Goal: Information Seeking & Learning: Check status

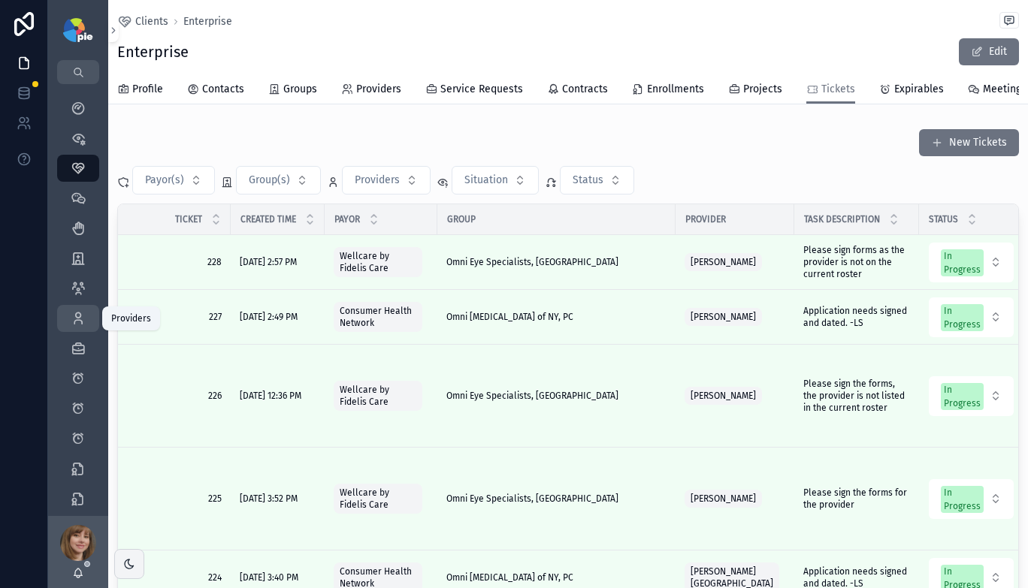
click at [77, 316] on icon "scrollable content" at bounding box center [78, 318] width 15 height 15
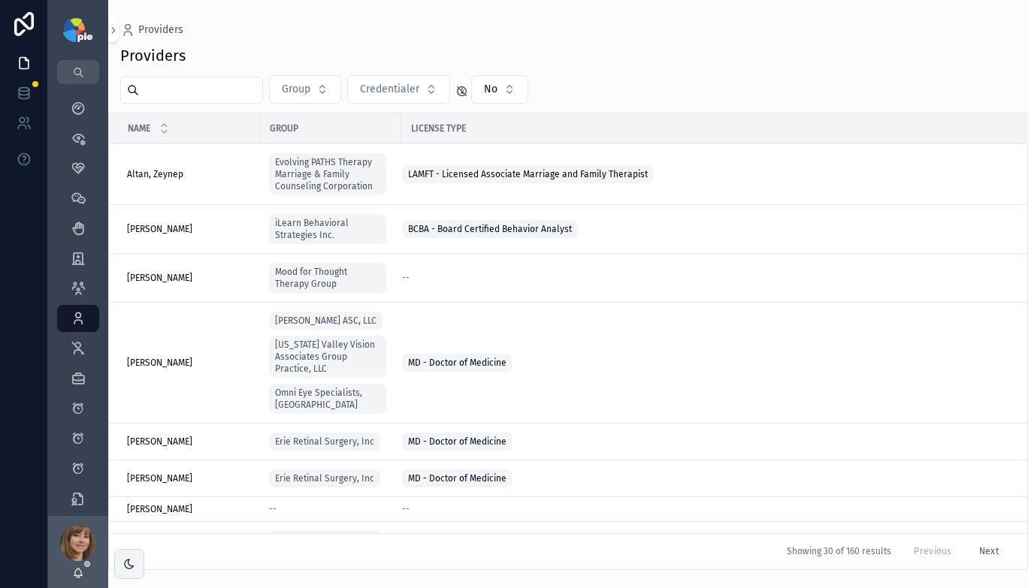
click at [187, 93] on input "scrollable content" at bounding box center [200, 90] width 123 height 21
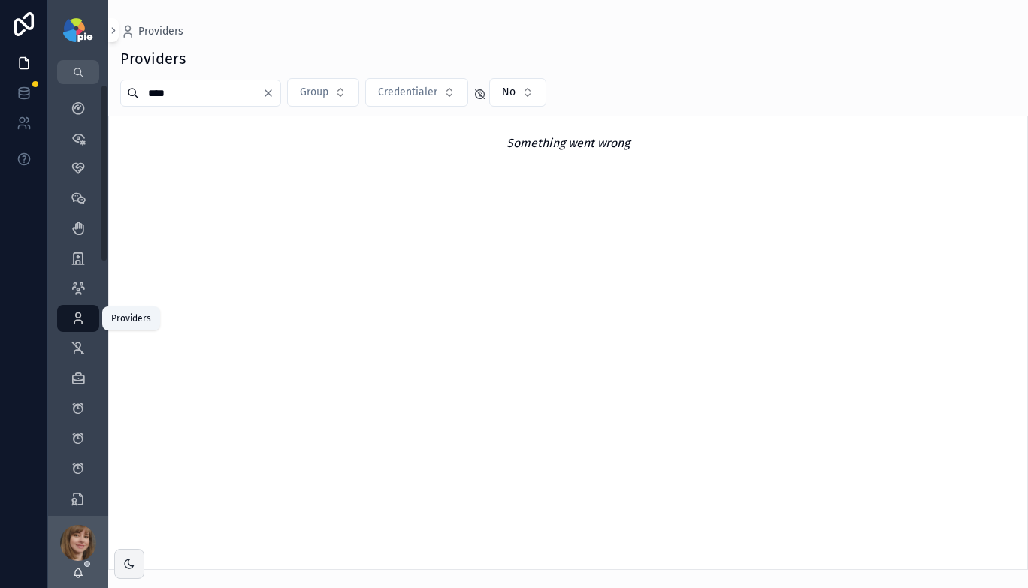
click at [76, 314] on icon "scrollable content" at bounding box center [78, 318] width 15 height 15
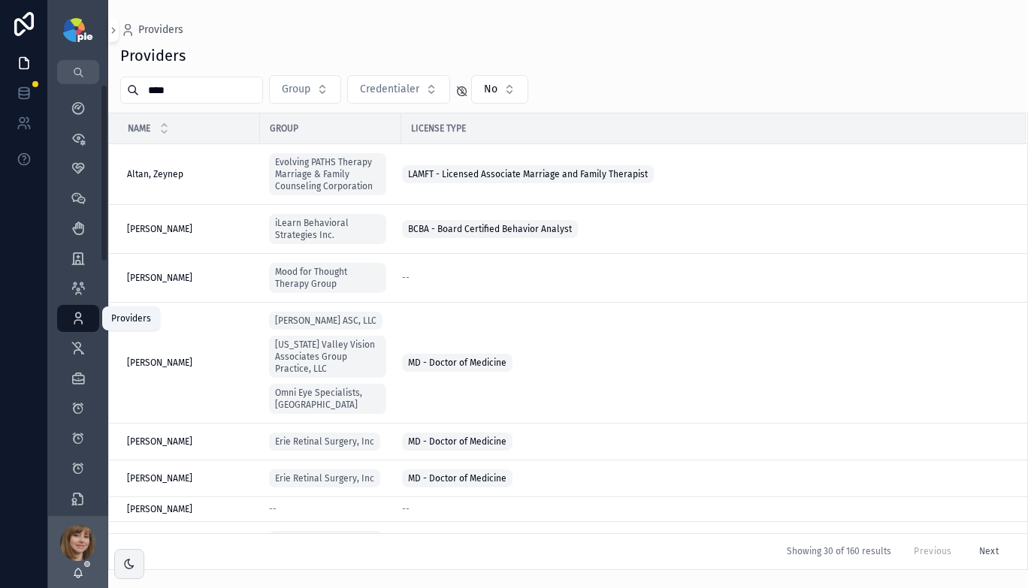
click at [75, 311] on icon "scrollable content" at bounding box center [78, 318] width 15 height 15
click at [221, 90] on input "****" at bounding box center [200, 90] width 123 height 21
type input "*"
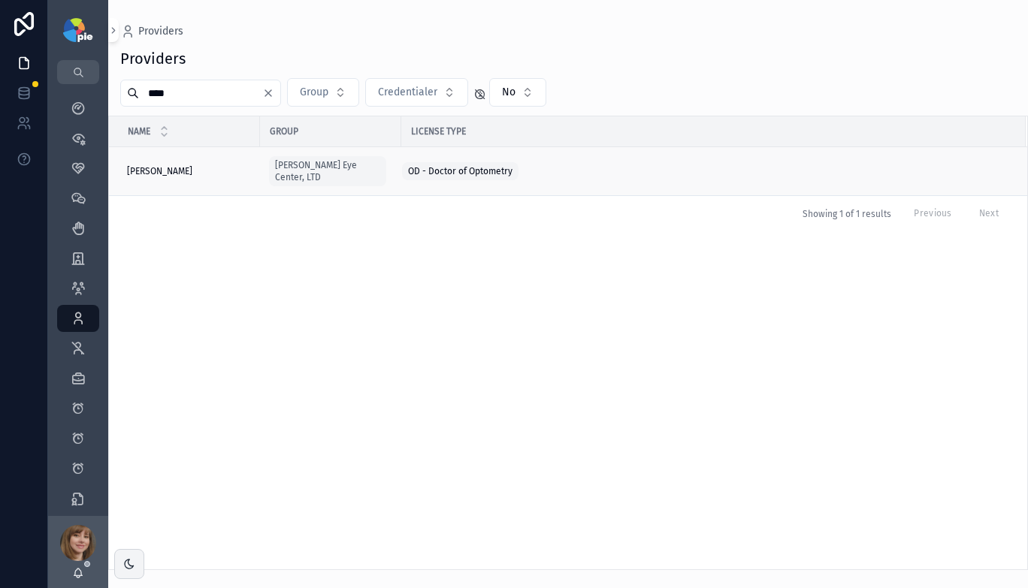
type input "****"
click at [221, 165] on div "Frey, Tiffany Frey, Tiffany" at bounding box center [189, 171] width 124 height 12
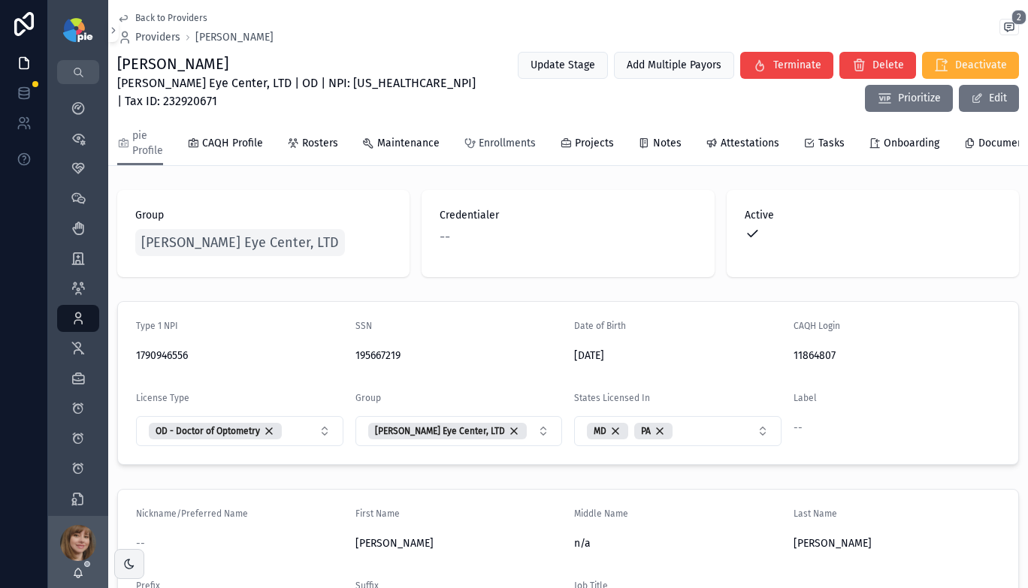
click at [517, 141] on span "Enrollments" at bounding box center [507, 143] width 57 height 15
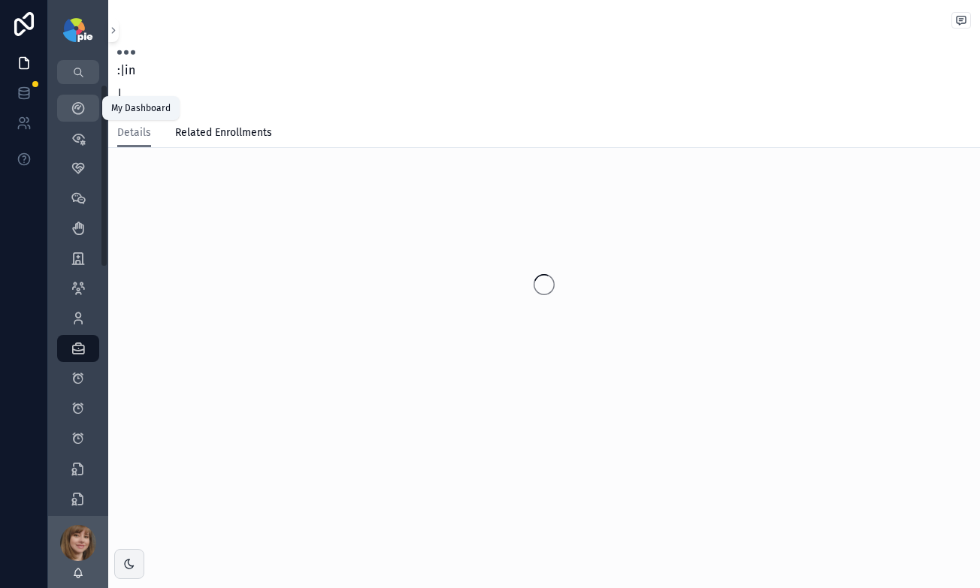
click at [81, 107] on icon "scrollable content" at bounding box center [78, 108] width 15 height 15
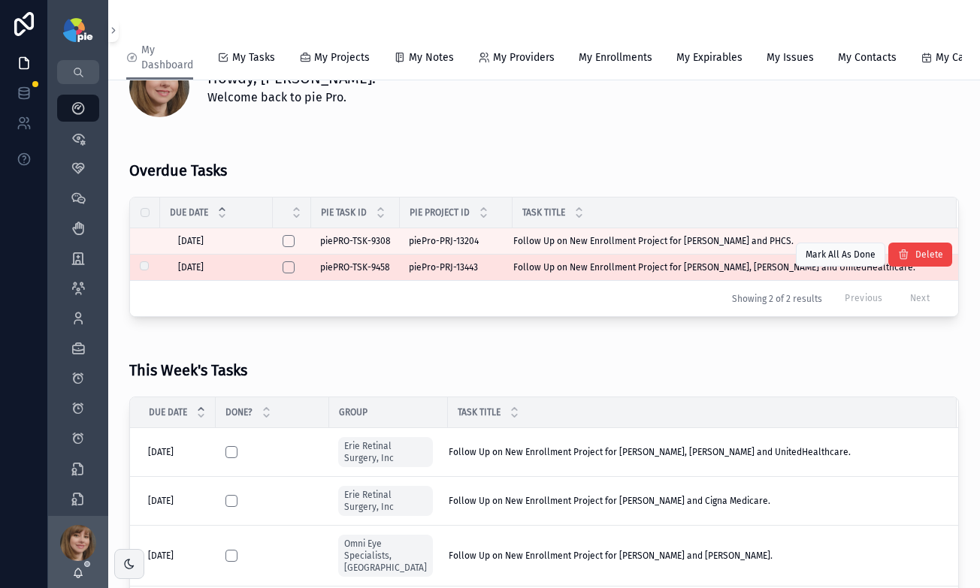
scroll to position [113, 0]
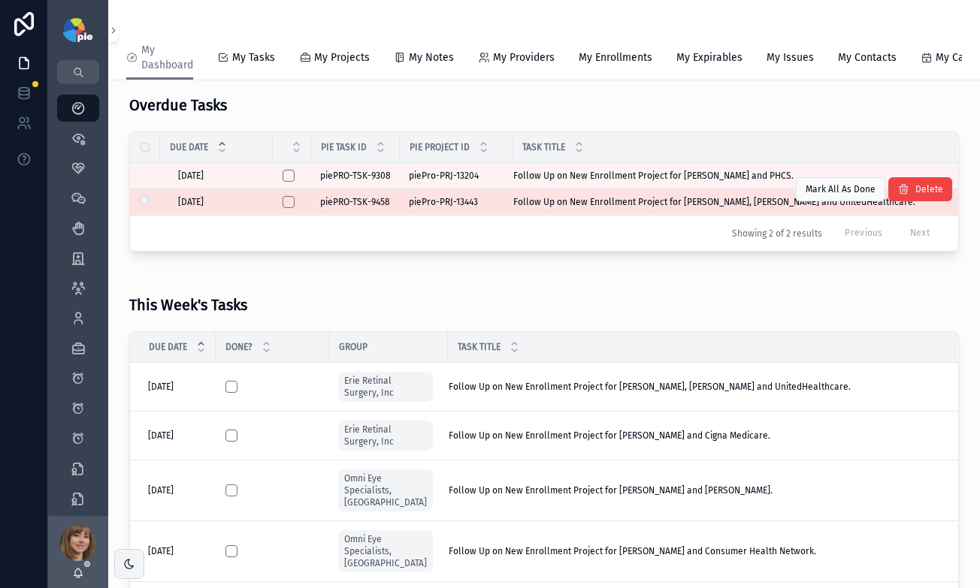
click at [641, 208] on span "Follow Up on New Enrollment Project for [PERSON_NAME], [PERSON_NAME] and United…" at bounding box center [714, 202] width 402 height 12
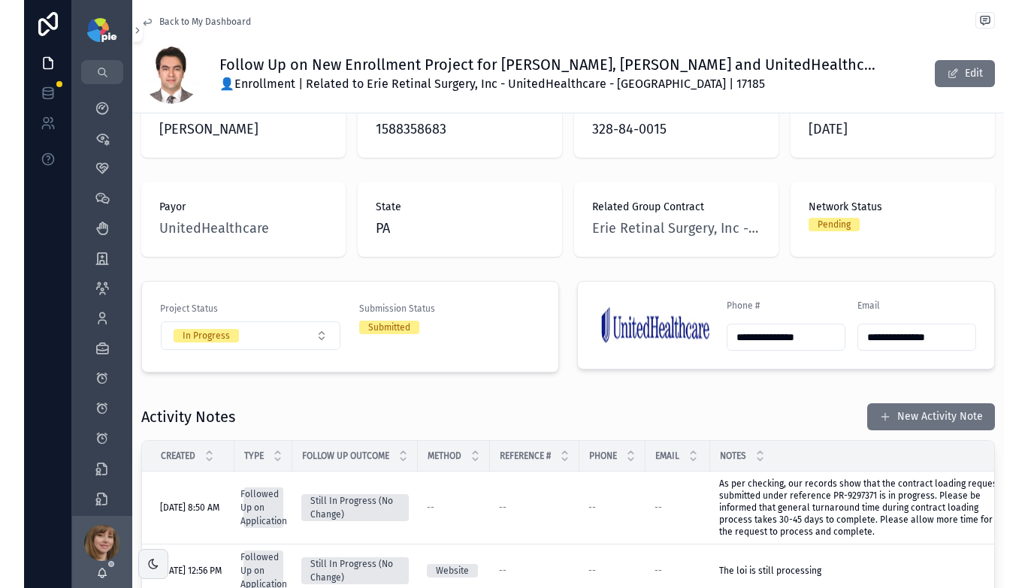
scroll to position [179, 0]
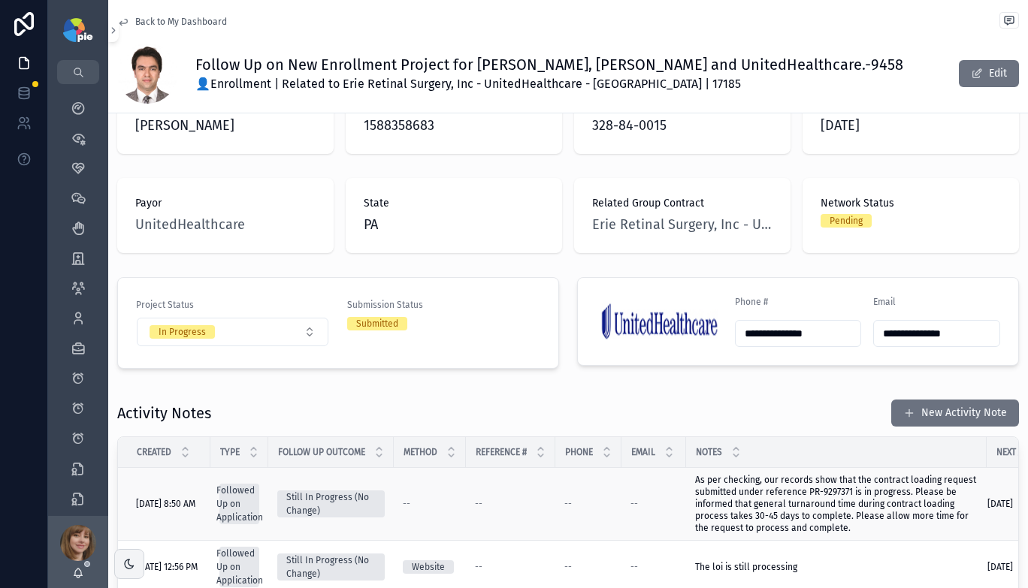
click at [783, 474] on span "As per checking, our records show that the contract loading request submitted u…" at bounding box center [836, 504] width 283 height 60
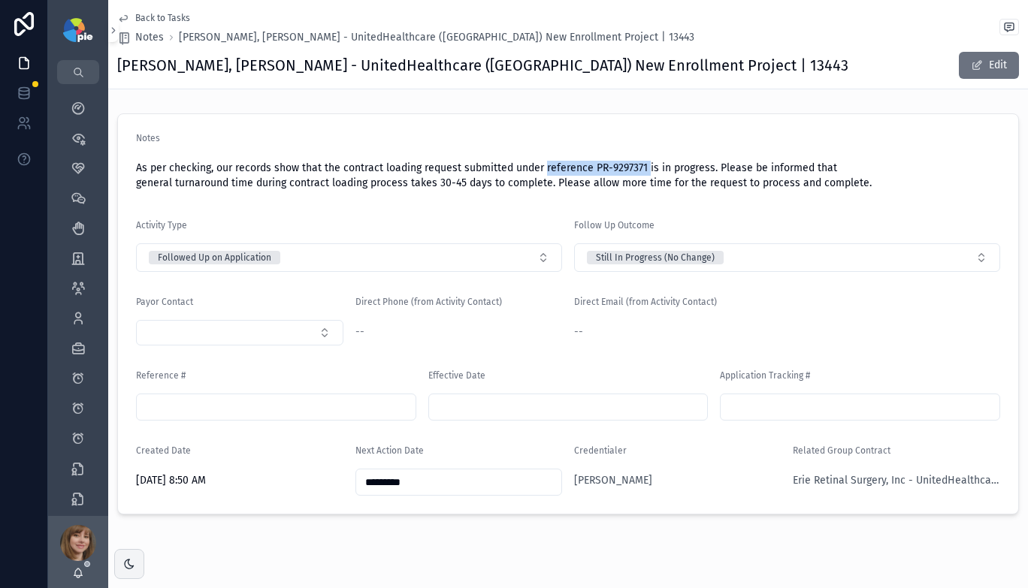
drag, startPoint x: 644, startPoint y: 169, endPoint x: 544, endPoint y: 168, distance: 100.0
click at [544, 168] on span "As per checking, our records show that the contract loading request submitted u…" at bounding box center [568, 176] width 864 height 30
copy span "reference PR-9297371"
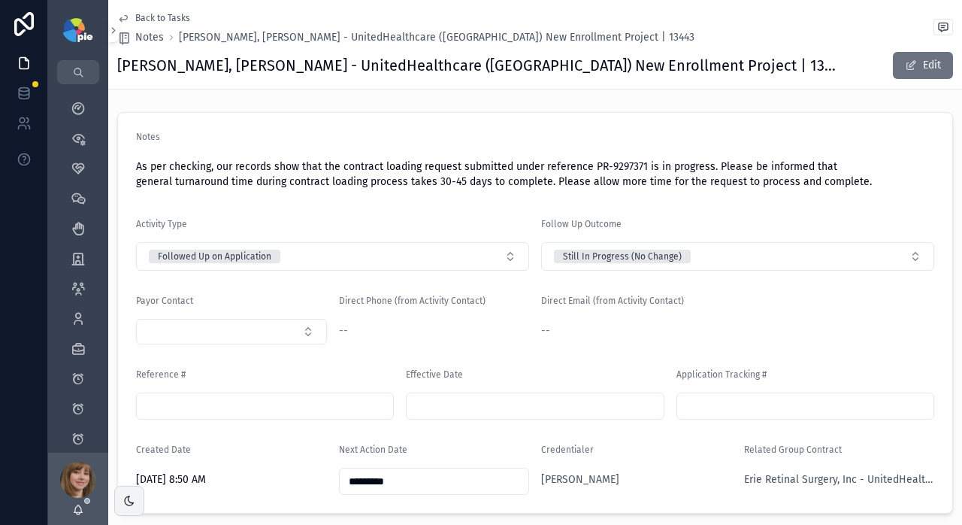
scroll to position [3, 0]
click at [152, 14] on span "Back to Tasks" at bounding box center [162, 18] width 55 height 12
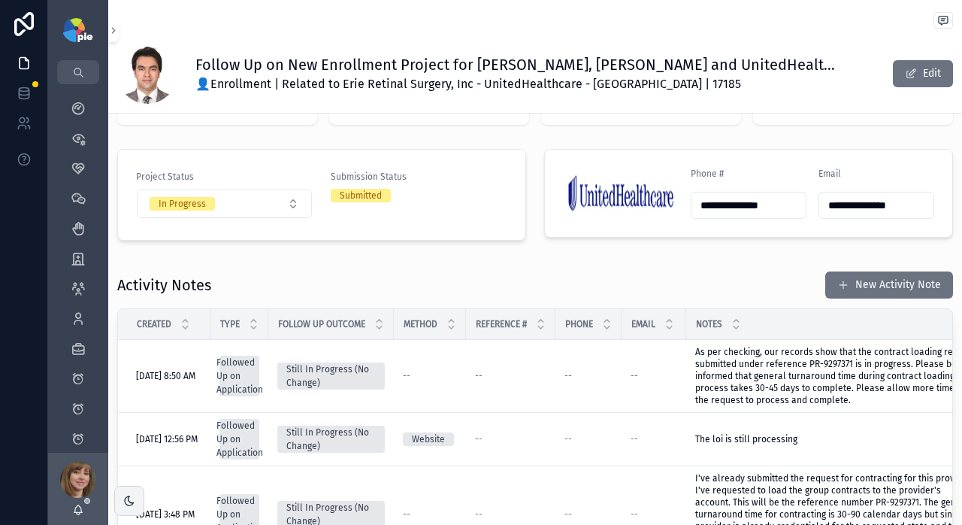
scroll to position [236, 0]
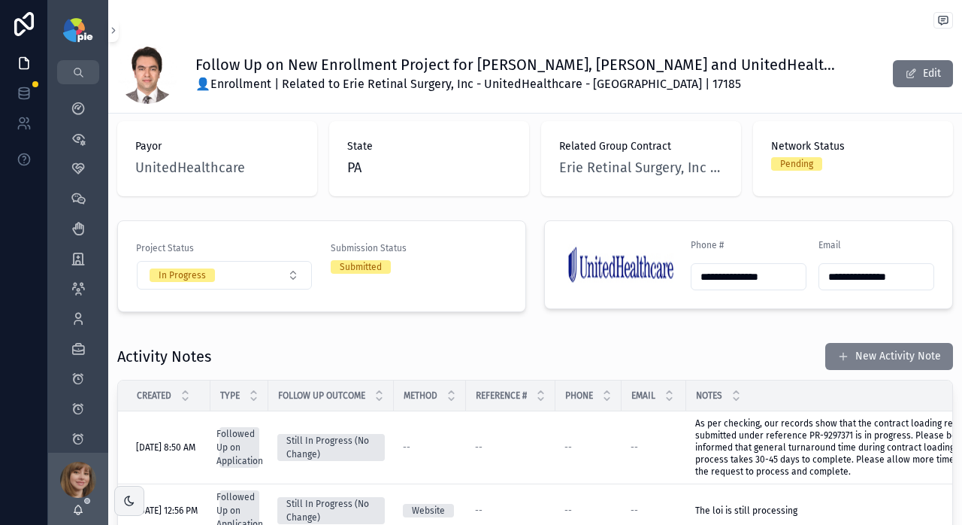
click at [837, 350] on span "scrollable content" at bounding box center [843, 356] width 12 height 12
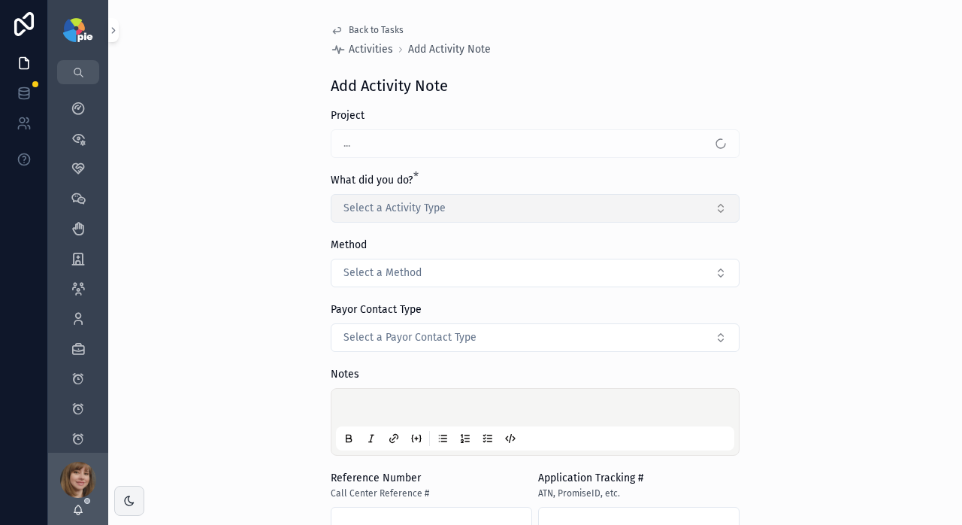
click at [377, 205] on span "Select a Activity Type" at bounding box center [394, 208] width 102 height 15
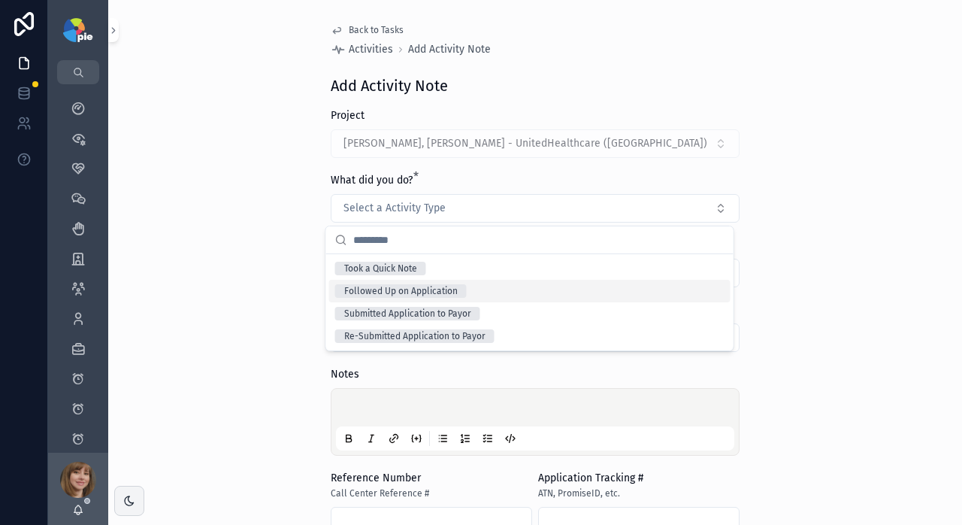
click at [421, 288] on div "Followed Up on Application" at bounding box center [400, 291] width 113 height 14
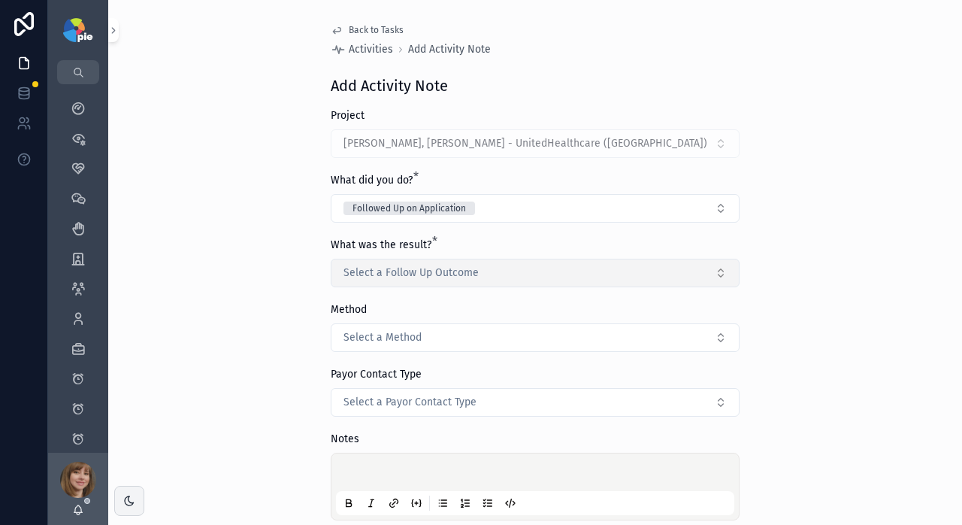
click at [422, 271] on span "Select a Follow Up Outcome" at bounding box center [410, 272] width 135 height 15
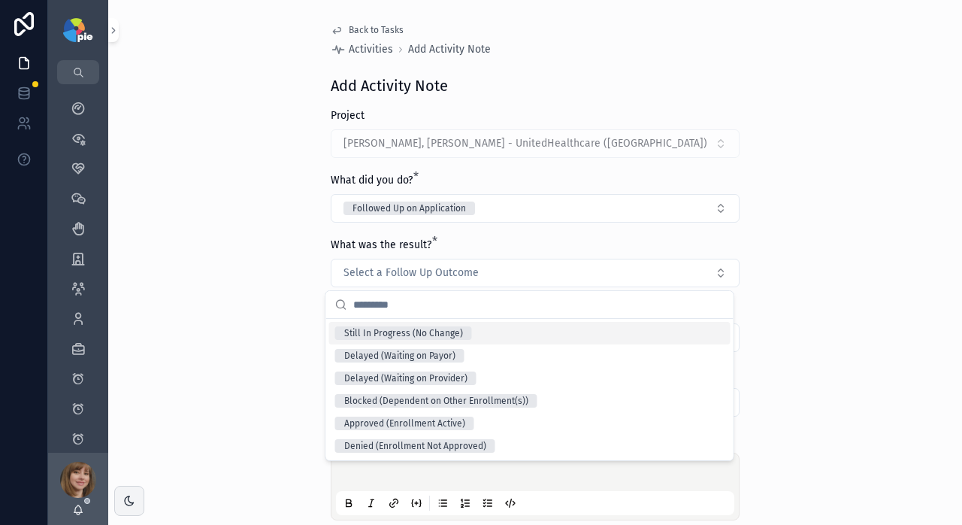
click at [450, 335] on div "Still In Progress (No Change)" at bounding box center [403, 333] width 119 height 14
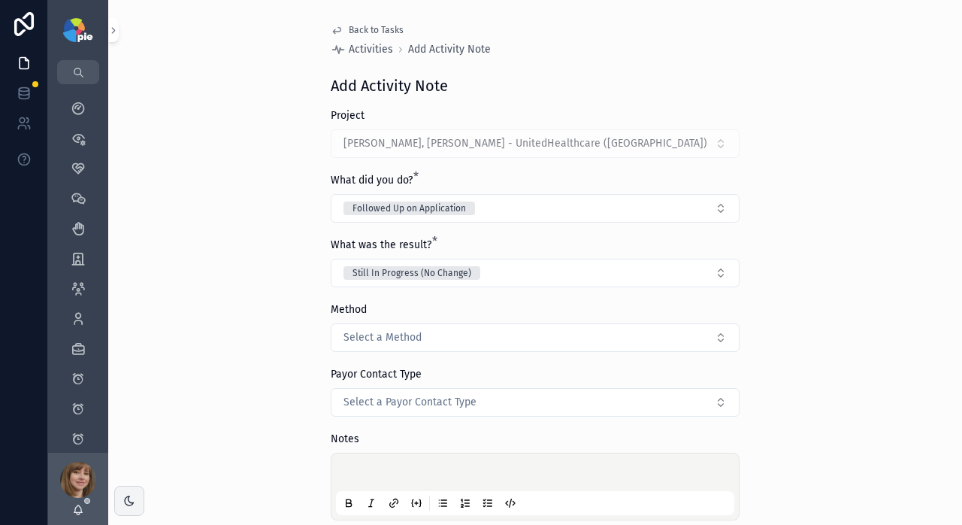
click at [359, 469] on p "scrollable content" at bounding box center [538, 474] width 398 height 15
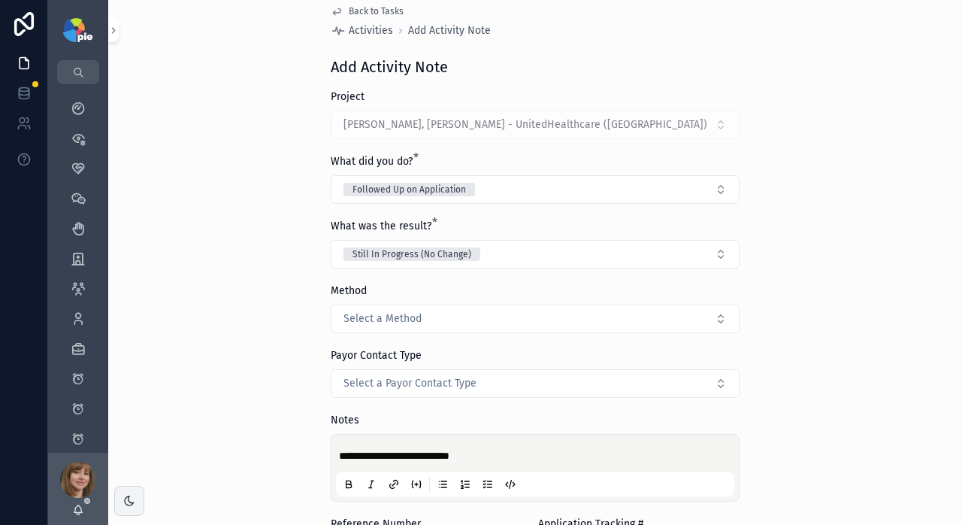
scroll to position [122, 0]
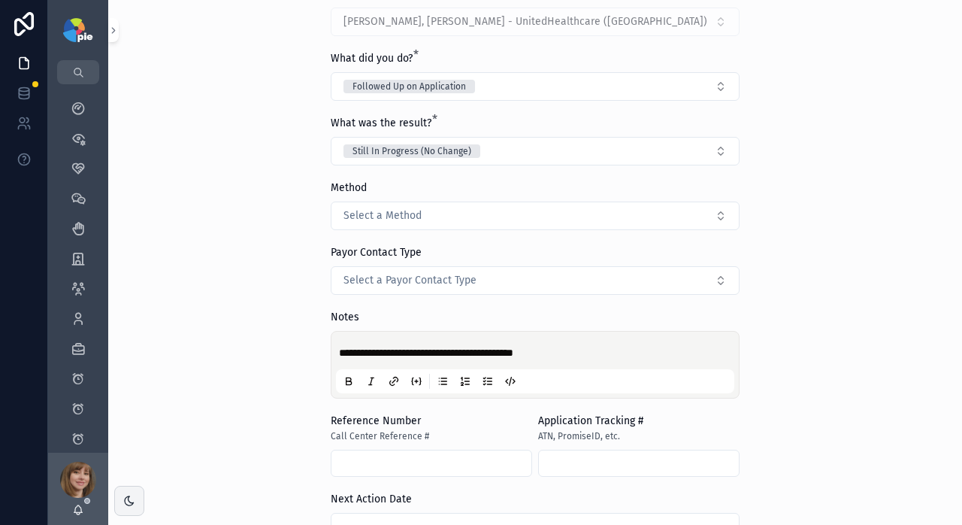
click at [817, 363] on div "**********" at bounding box center [535, 140] width 854 height 525
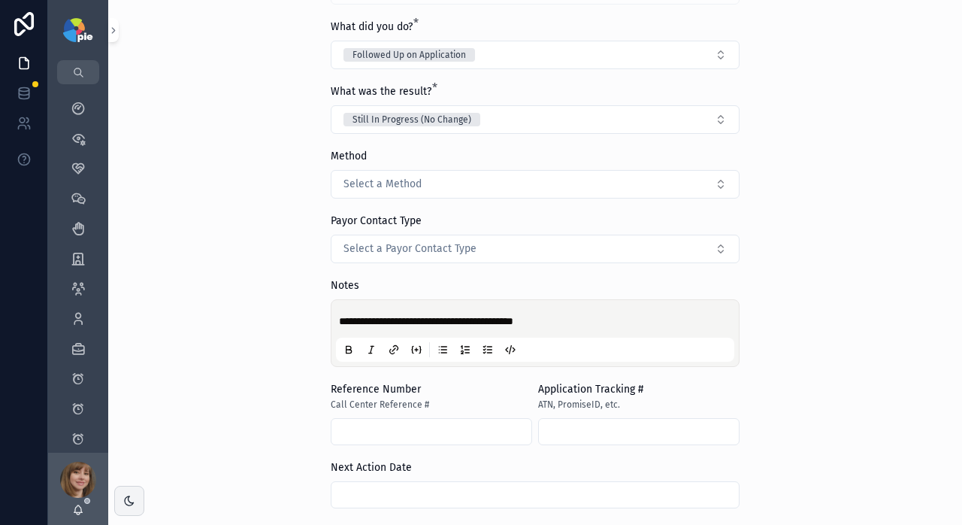
scroll to position [156, 0]
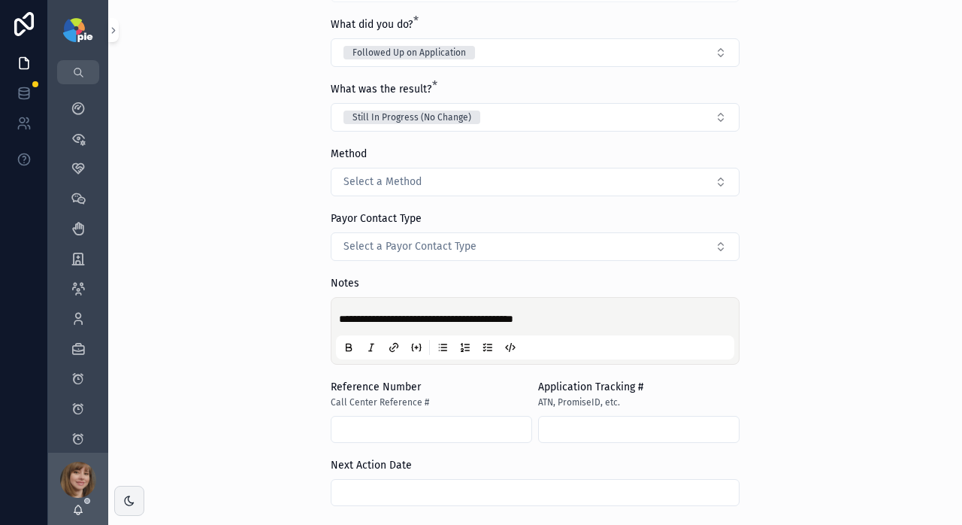
click at [579, 490] on input "scrollable content" at bounding box center [534, 492] width 407 height 21
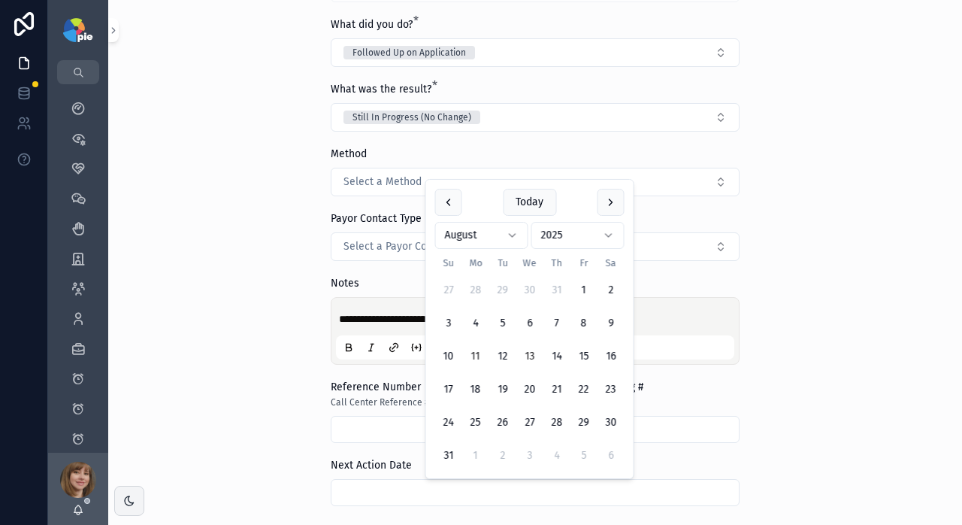
click at [471, 353] on button "11" at bounding box center [475, 356] width 27 height 27
click at [285, 361] on div "**********" at bounding box center [535, 106] width 854 height 525
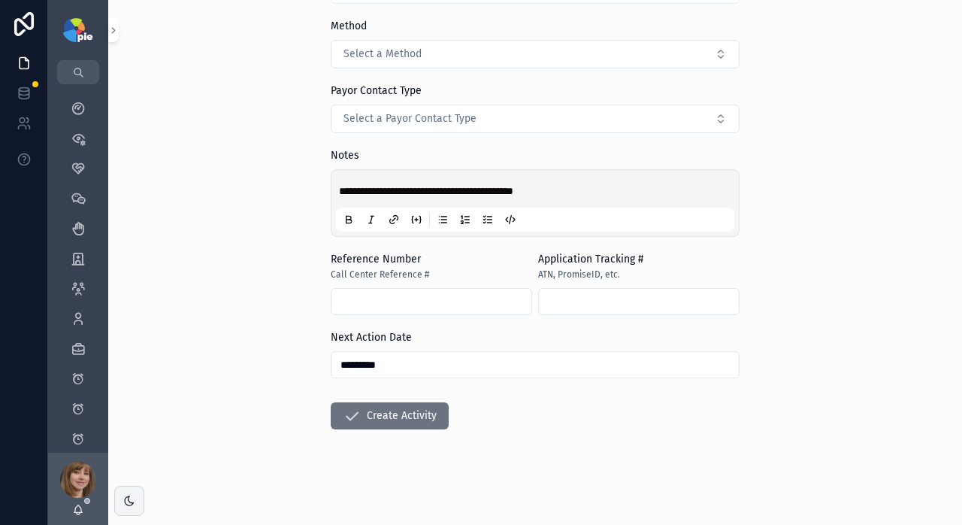
scroll to position [284, 0]
click at [402, 360] on input "*********" at bounding box center [534, 363] width 407 height 21
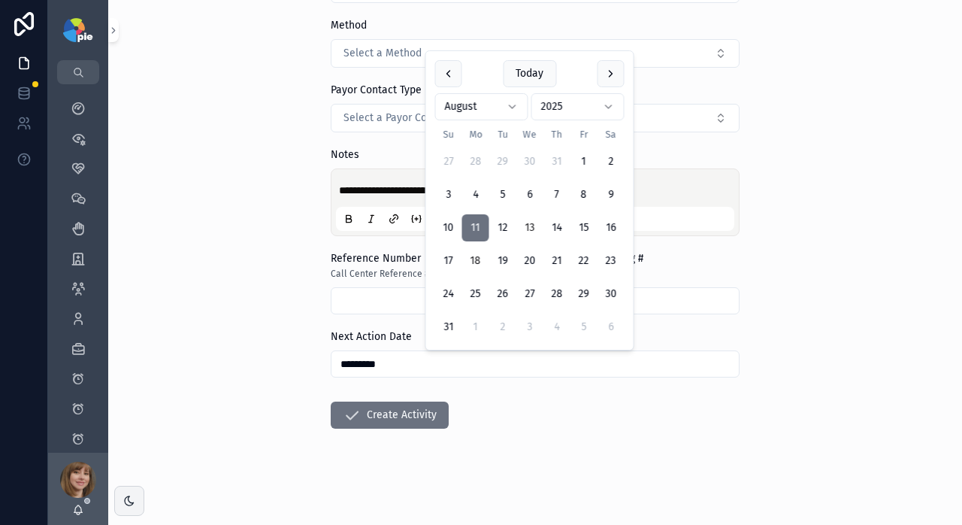
click at [479, 257] on button "18" at bounding box center [475, 260] width 27 height 27
type input "*********"
click at [490, 428] on form "**********" at bounding box center [535, 174] width 409 height 700
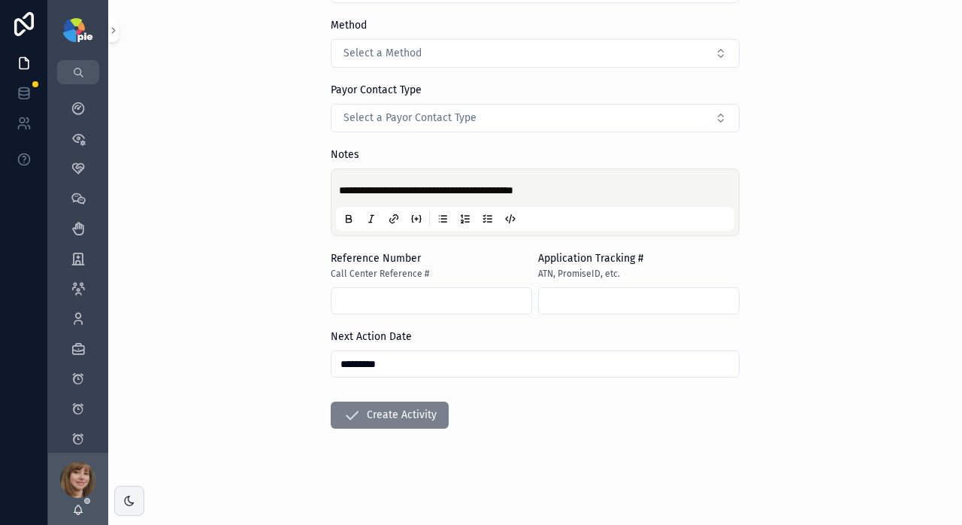
click at [407, 411] on button "Create Activity" at bounding box center [390, 414] width 118 height 27
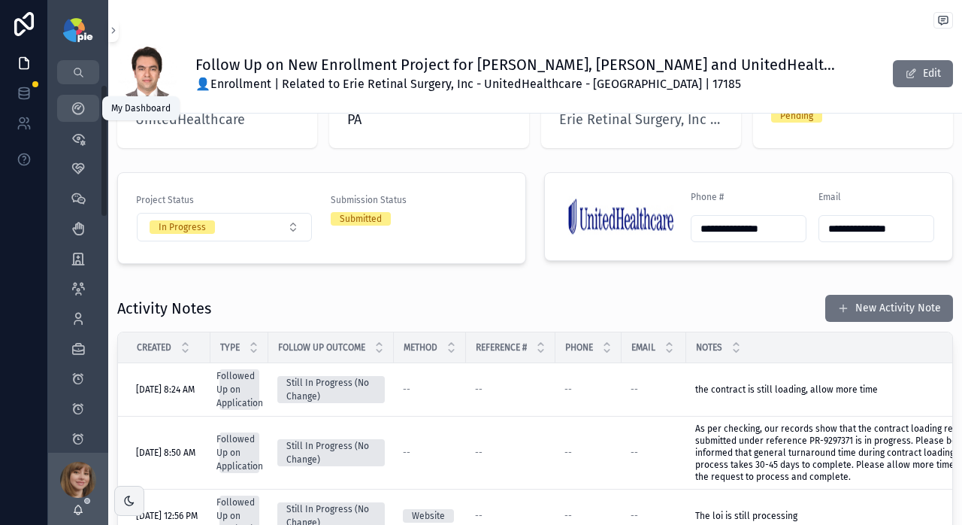
click at [83, 101] on icon "scrollable content" at bounding box center [78, 108] width 15 height 15
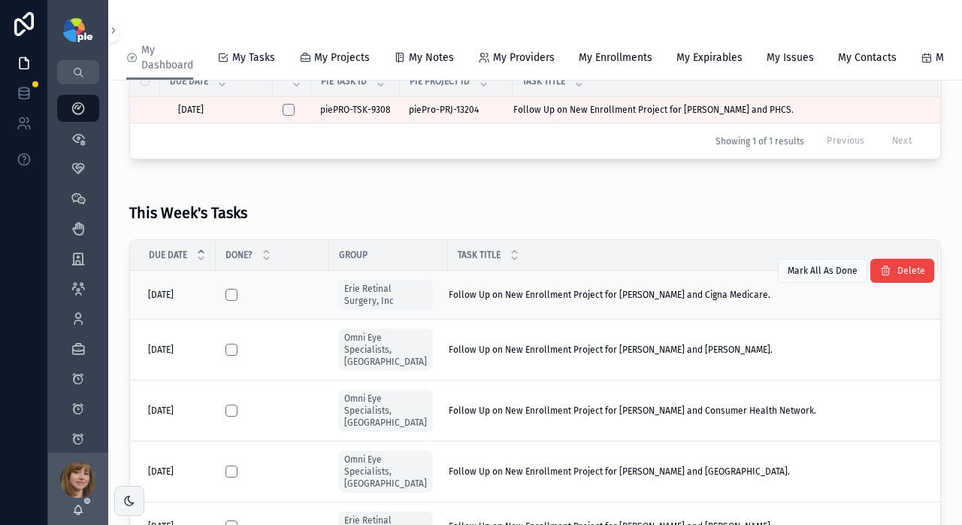
scroll to position [3, 0]
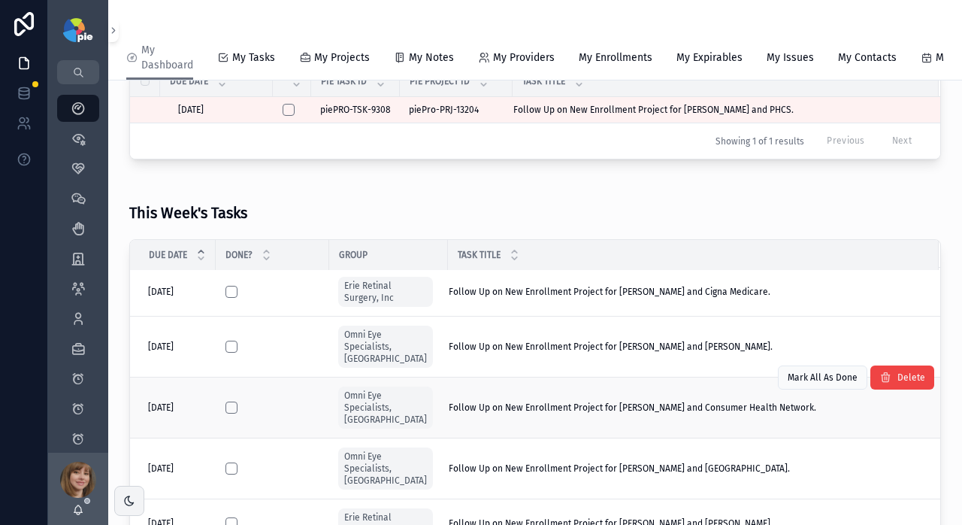
click at [637, 401] on span "Follow Up on New Enrollment Project for [PERSON_NAME] and Consumer Health Netwo…" at bounding box center [632, 407] width 367 height 12
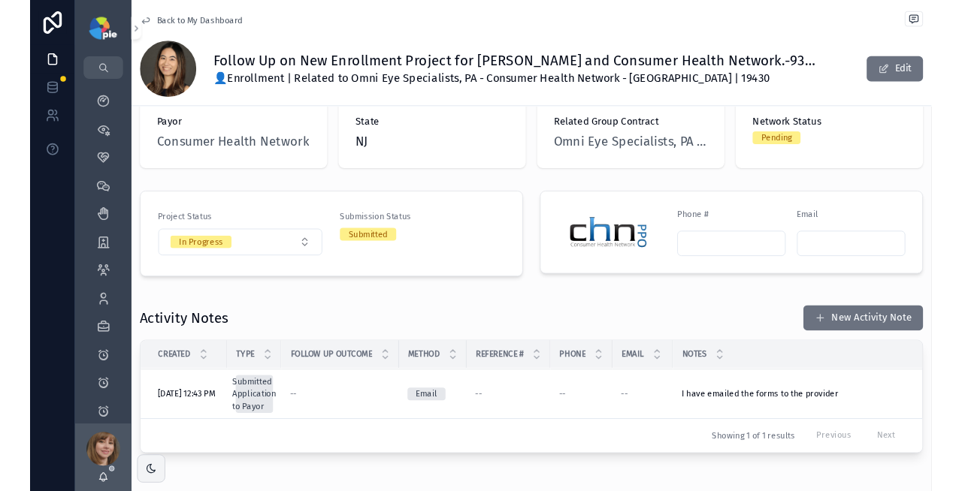
scroll to position [255, 0]
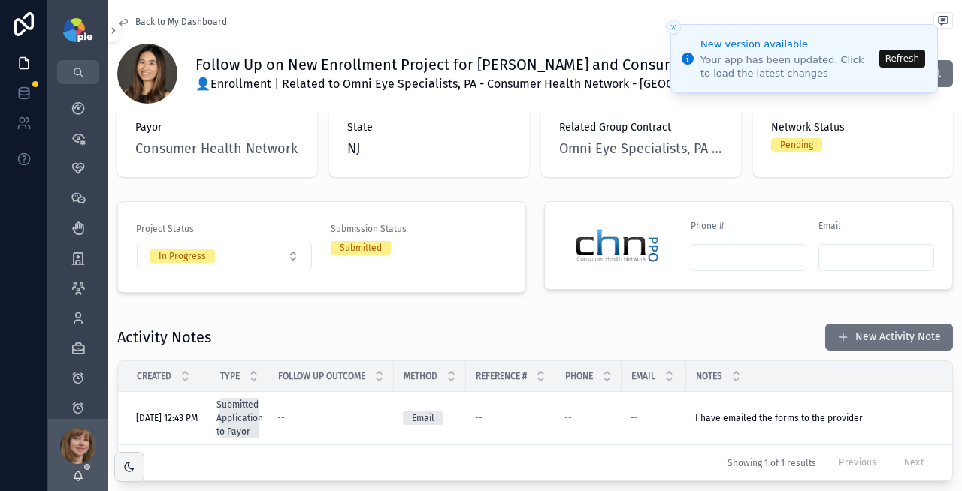
click at [896, 61] on button "Refresh" at bounding box center [902, 59] width 46 height 18
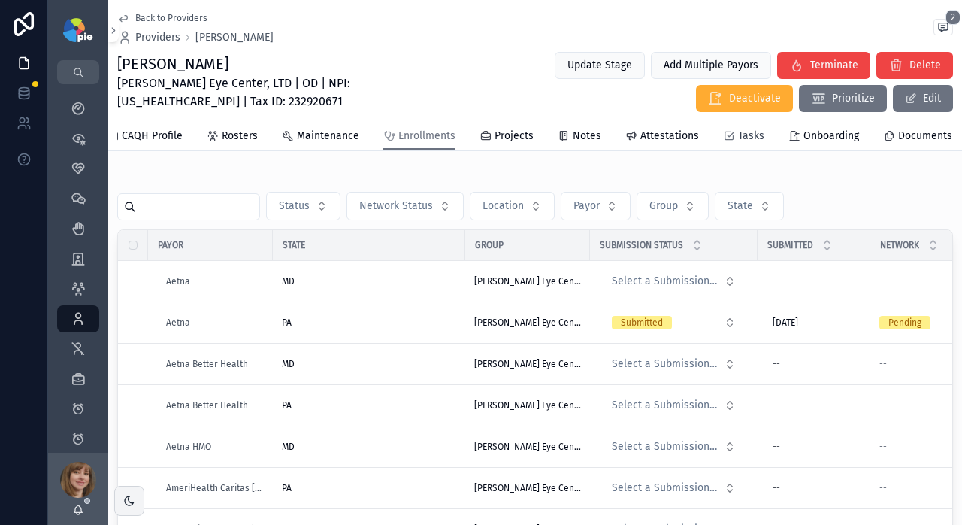
scroll to position [0, 99]
click at [814, 135] on span "Onboarding" at bounding box center [831, 135] width 56 height 15
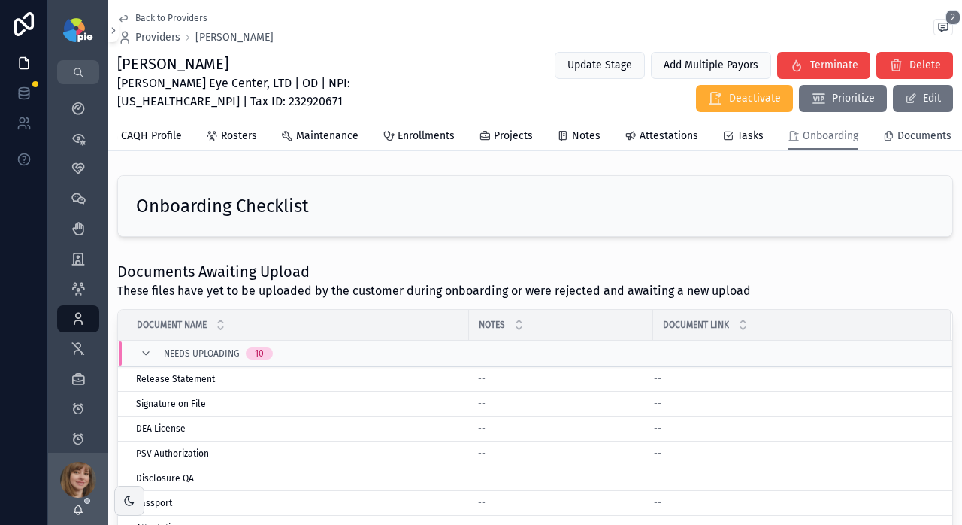
click at [897, 139] on span "Documents" at bounding box center [924, 135] width 54 height 15
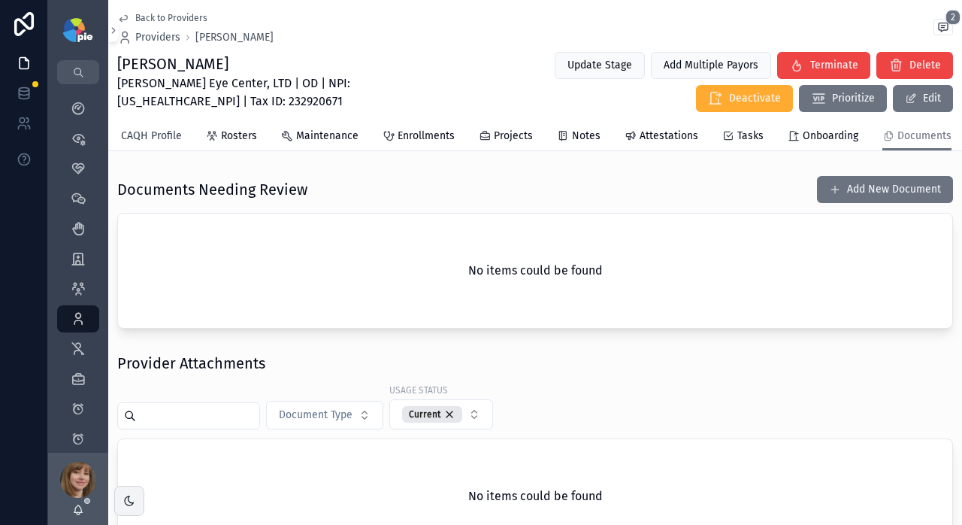
click at [162, 139] on span "CAQH Profile" at bounding box center [151, 135] width 61 height 15
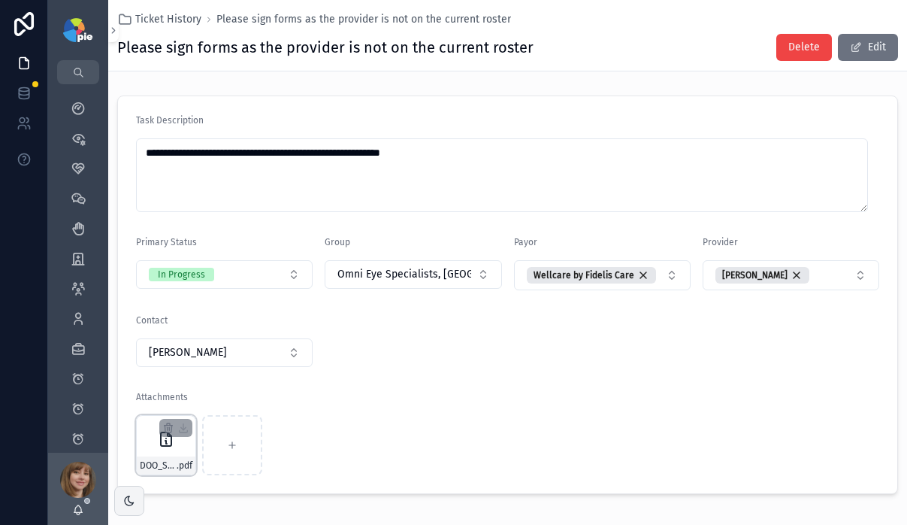
click at [166, 446] on icon "scrollable content" at bounding box center [166, 439] width 18 height 18
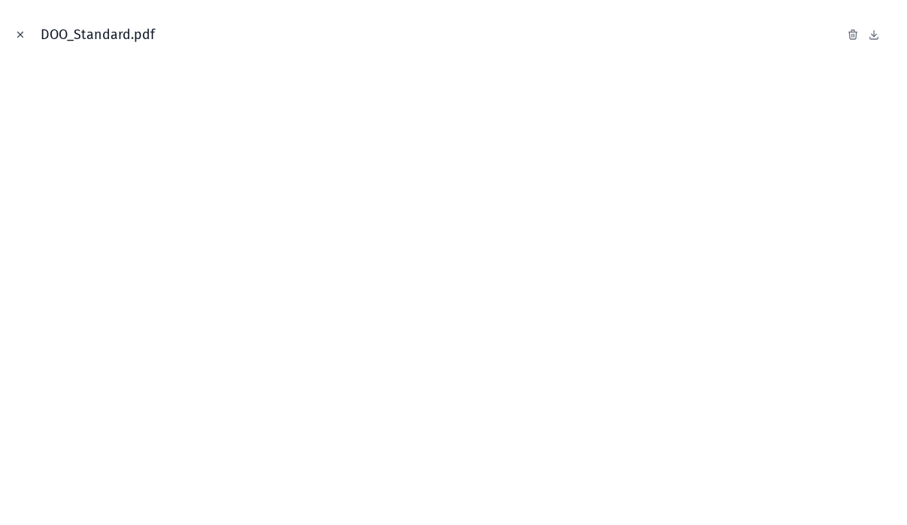
click at [21, 35] on icon "Close modal" at bounding box center [20, 34] width 11 height 11
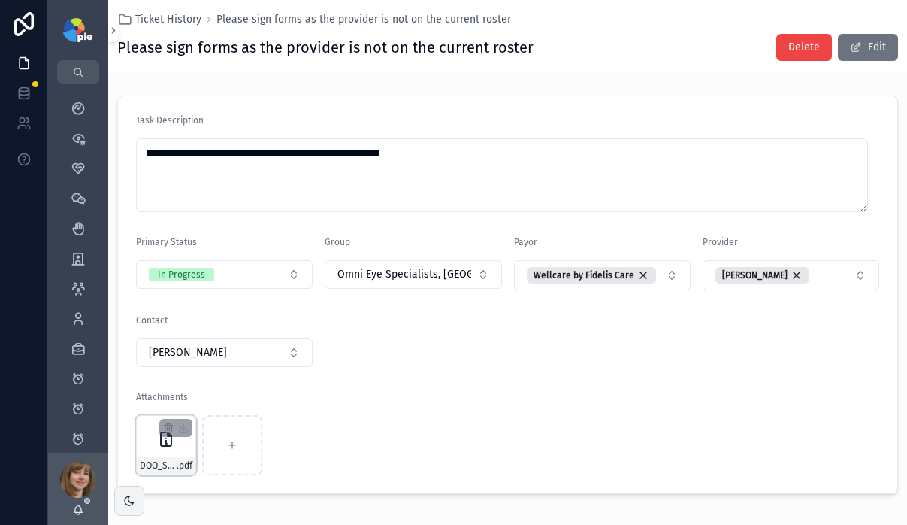
click at [150, 449] on div "DOO_Standard .pdf" at bounding box center [166, 445] width 60 height 60
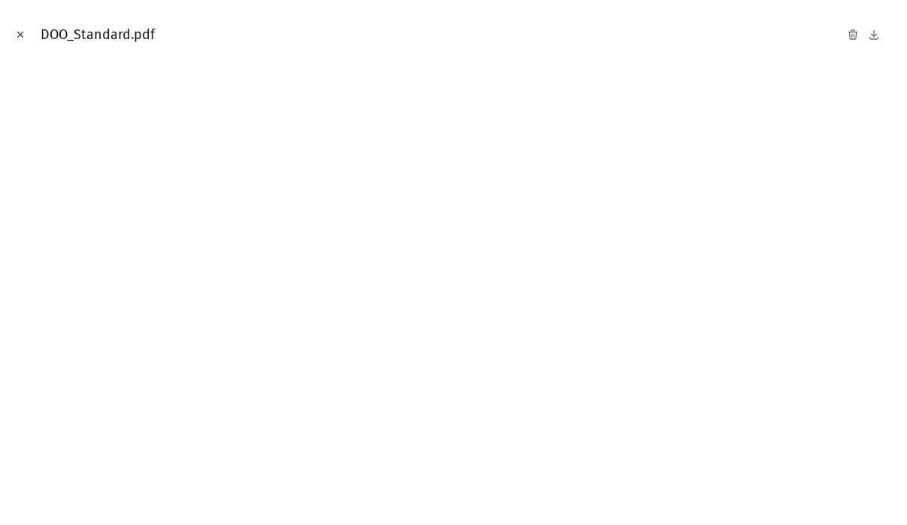
click at [25, 35] on icon "Close modal" at bounding box center [20, 34] width 11 height 11
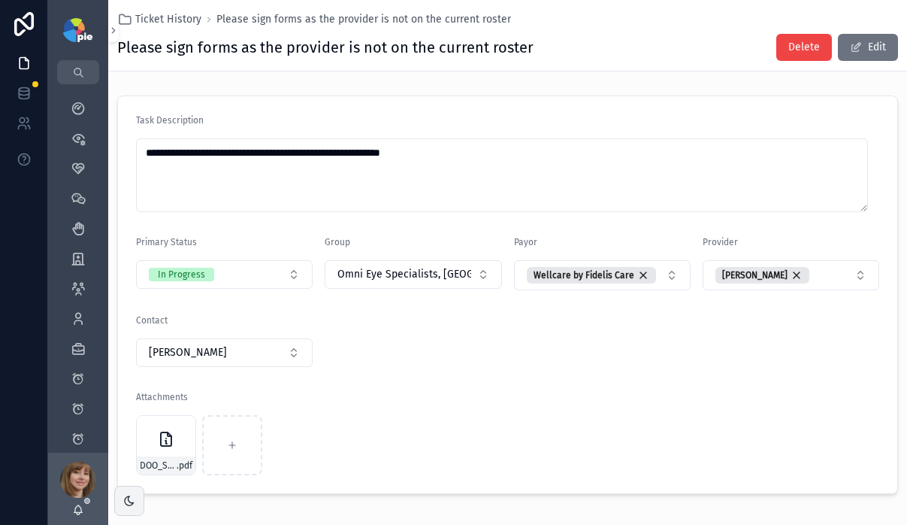
click at [553, 80] on div "**********" at bounding box center [507, 298] width 799 height 596
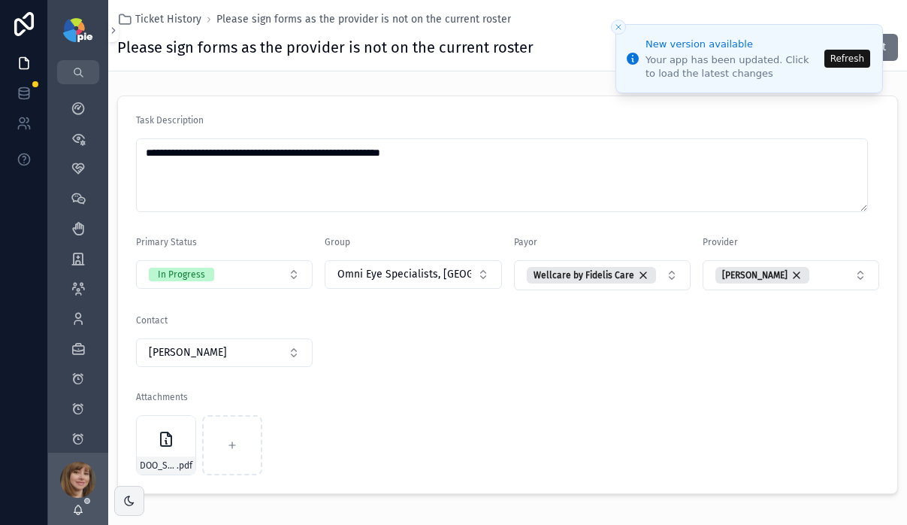
click at [833, 60] on button "Refresh" at bounding box center [847, 59] width 46 height 18
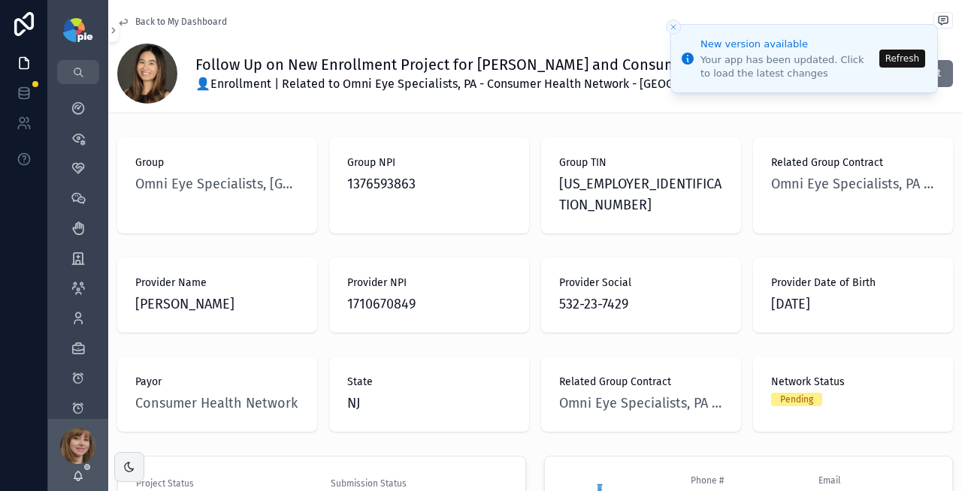
click at [900, 54] on button "Refresh" at bounding box center [902, 59] width 46 height 18
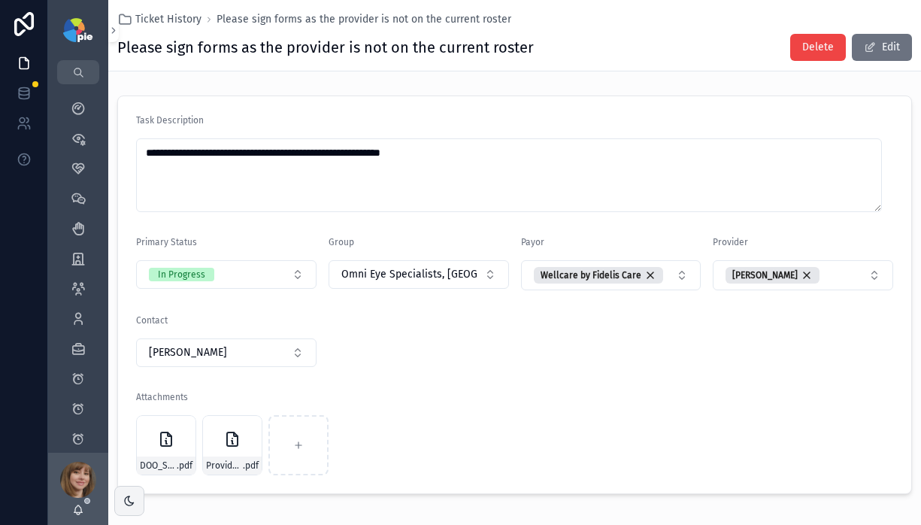
click at [195, 55] on h1 "Please sign forms as the provider is not on the current roster" at bounding box center [325, 47] width 416 height 21
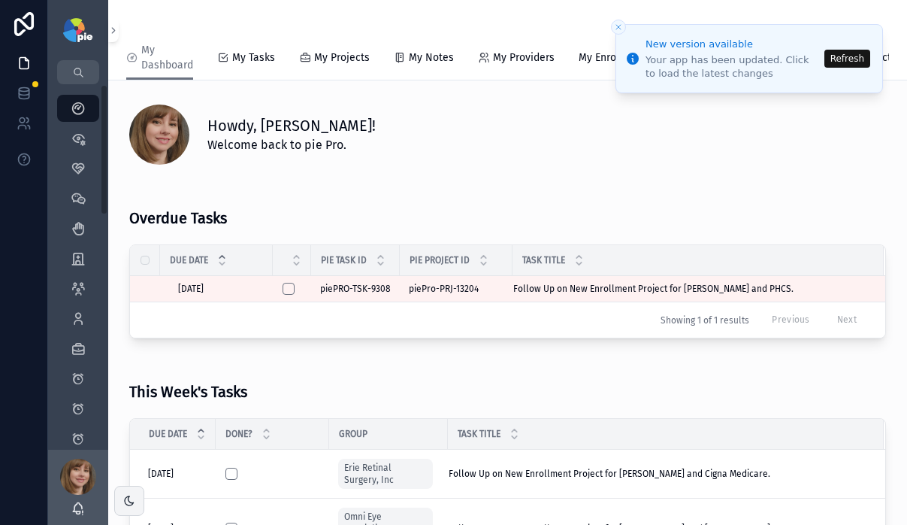
click at [848, 56] on button "Refresh" at bounding box center [847, 59] width 46 height 18
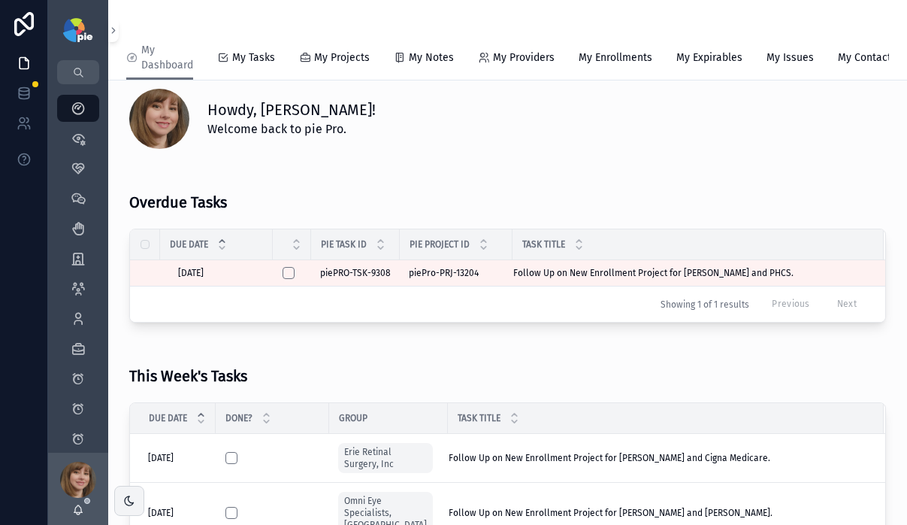
scroll to position [50, 0]
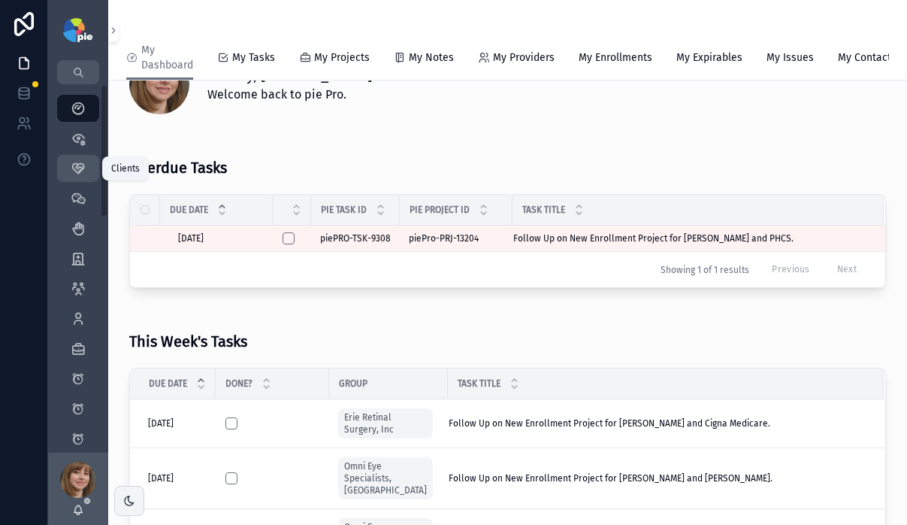
click at [73, 167] on icon "scrollable content" at bounding box center [78, 168] width 15 height 15
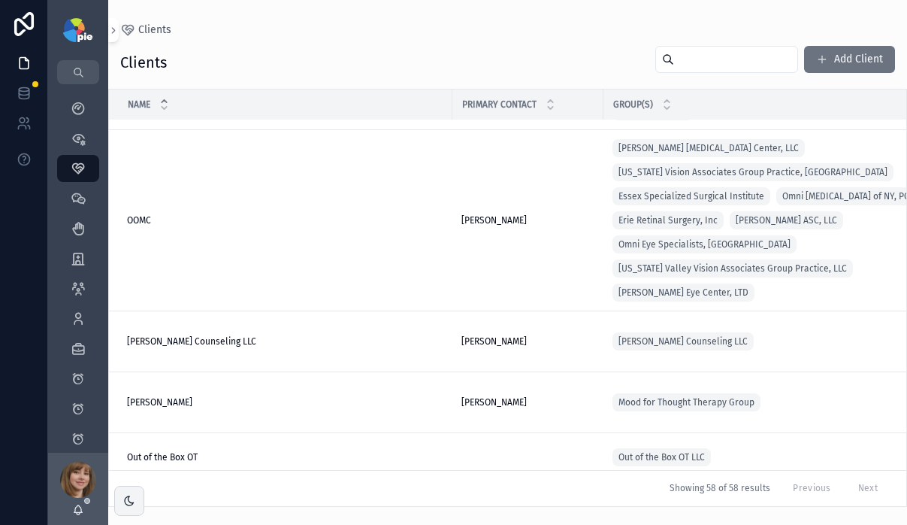
scroll to position [2168, 0]
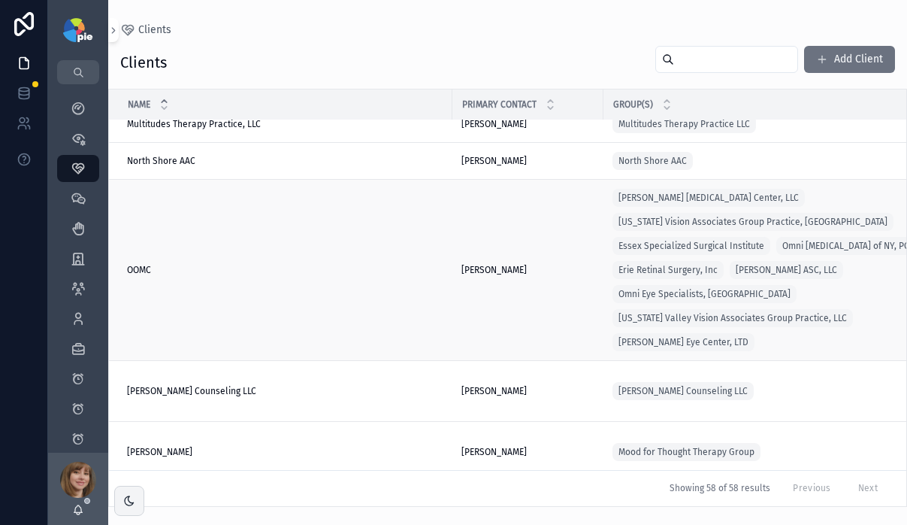
click at [323, 264] on div "OOMC OOMC" at bounding box center [285, 270] width 316 height 12
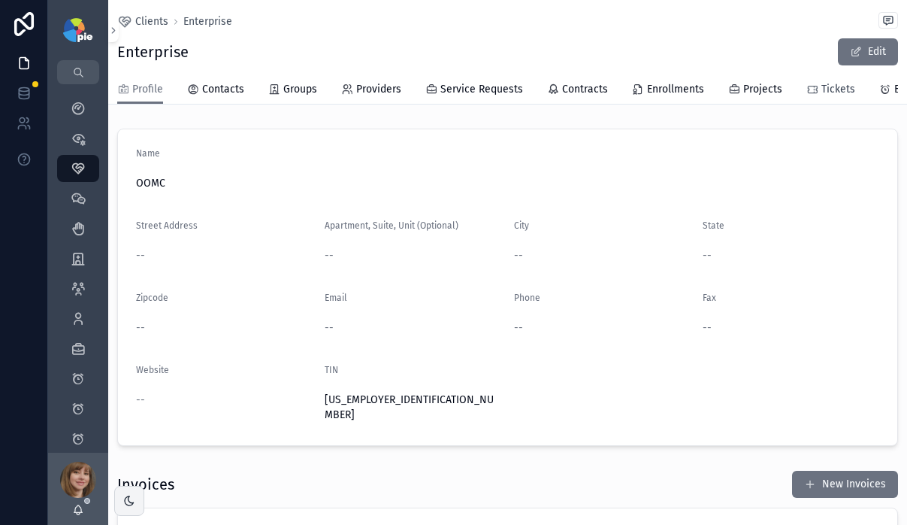
click at [828, 89] on span "Tickets" at bounding box center [838, 89] width 34 height 15
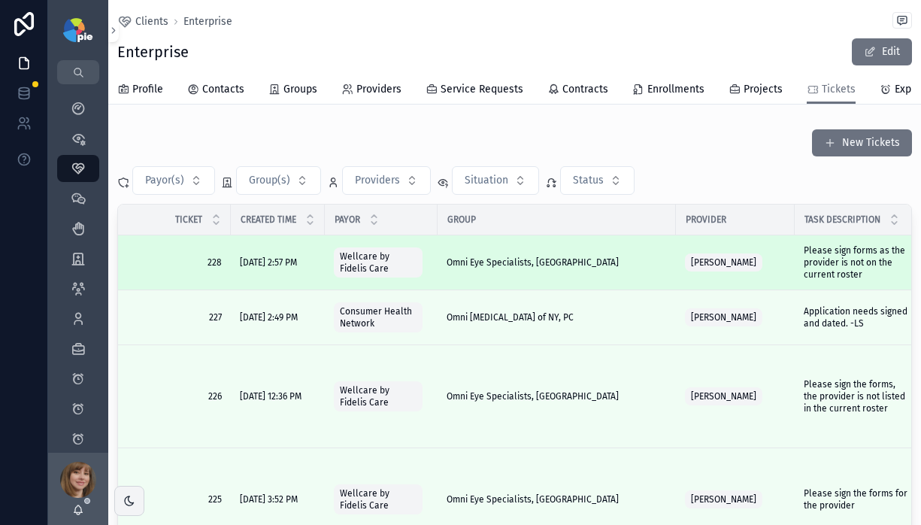
click at [612, 268] on div "Omni Eye Specialists, [GEOGRAPHIC_DATA]" at bounding box center [556, 262] width 220 height 12
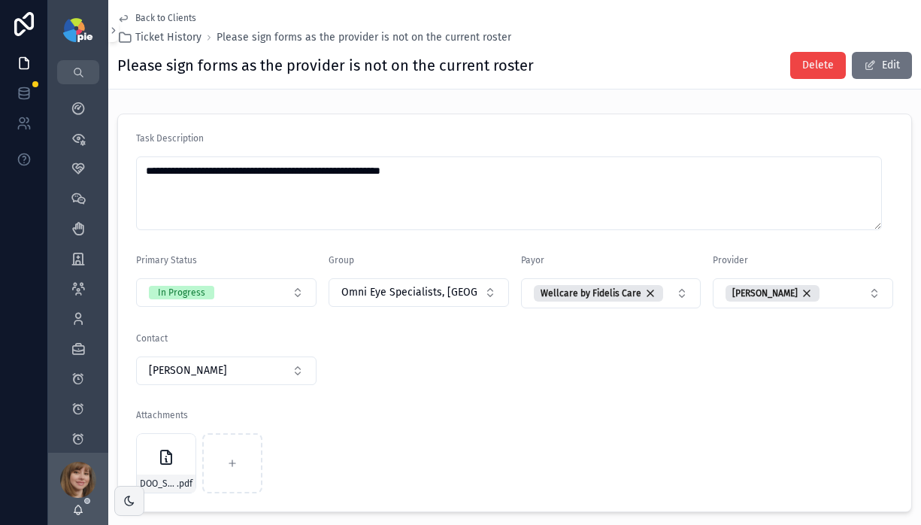
click at [156, 15] on span "Back to Clients" at bounding box center [165, 18] width 61 height 12
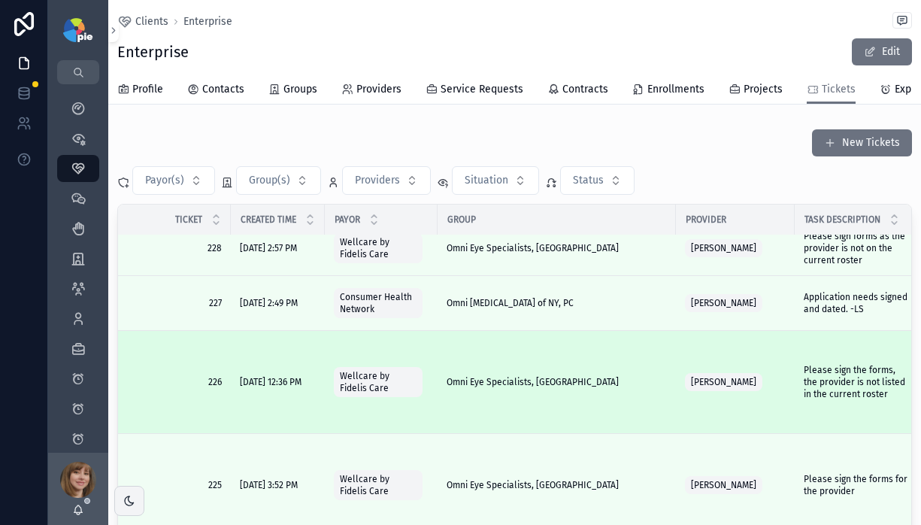
scroll to position [85, 0]
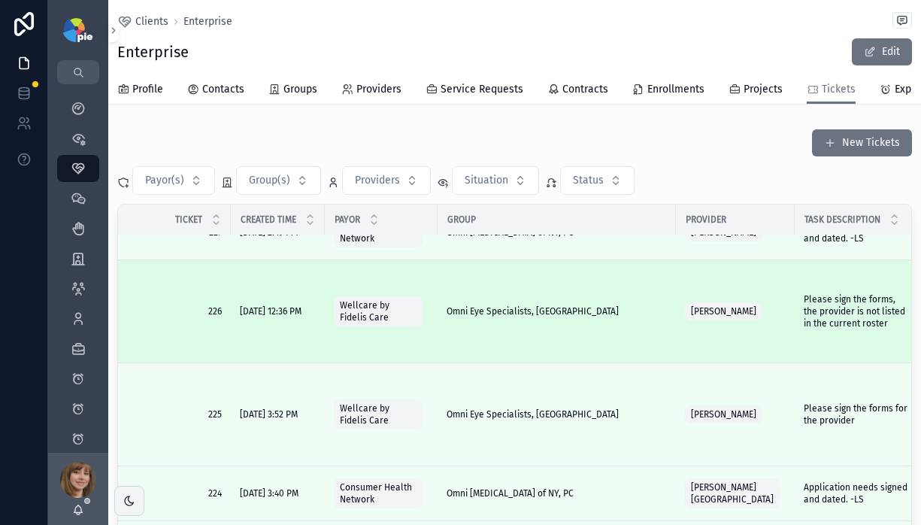
click at [628, 317] on div "Omni Eye Specialists, [GEOGRAPHIC_DATA]" at bounding box center [556, 311] width 220 height 12
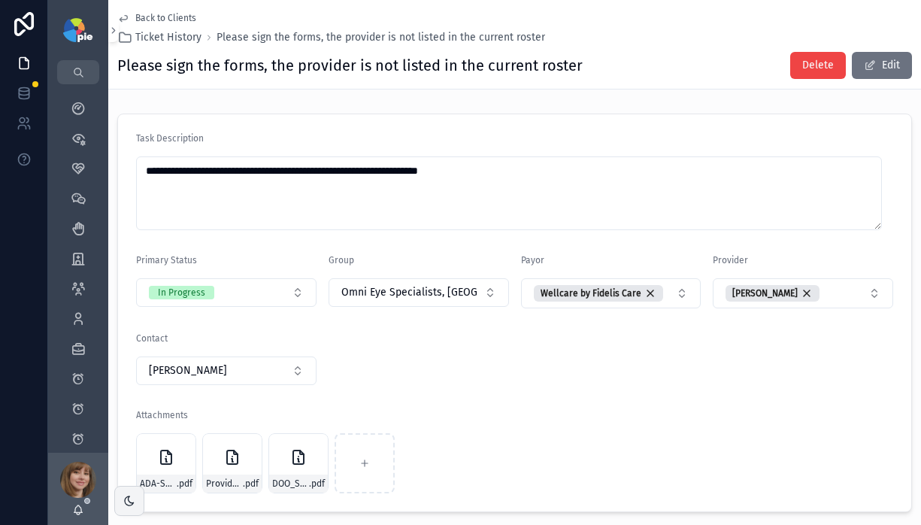
click at [164, 20] on span "Back to Clients" at bounding box center [165, 18] width 61 height 12
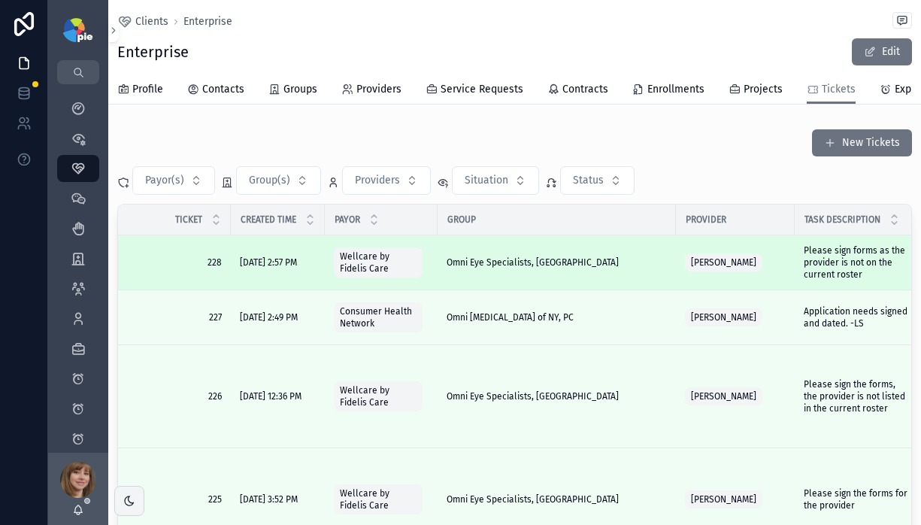
click at [602, 268] on div "Omni Eye Specialists, [GEOGRAPHIC_DATA]" at bounding box center [556, 262] width 220 height 12
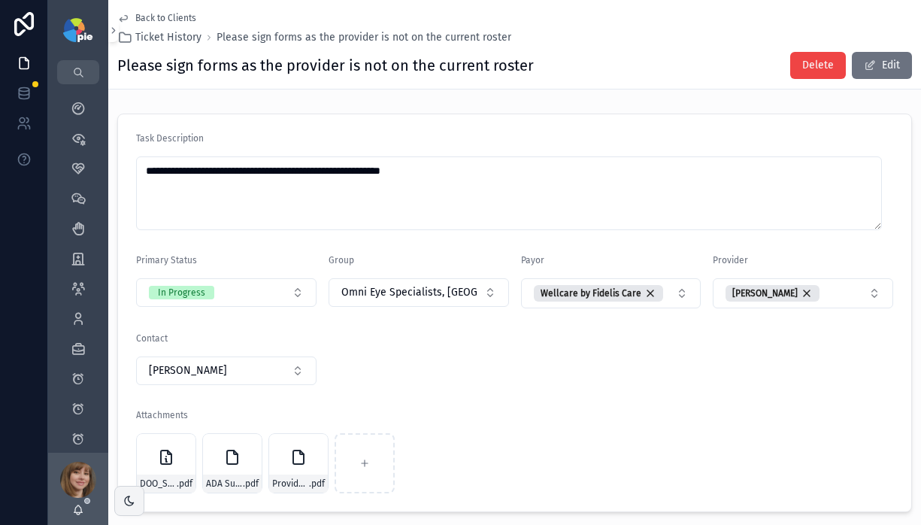
click at [152, 16] on span "Back to Clients" at bounding box center [165, 18] width 61 height 12
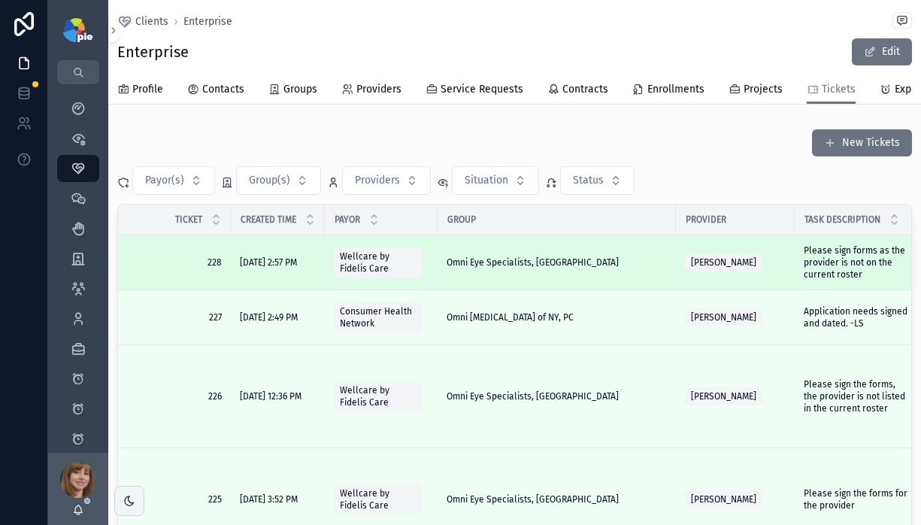
click at [625, 268] on div "Omni Eye Specialists, [GEOGRAPHIC_DATA]" at bounding box center [556, 262] width 220 height 12
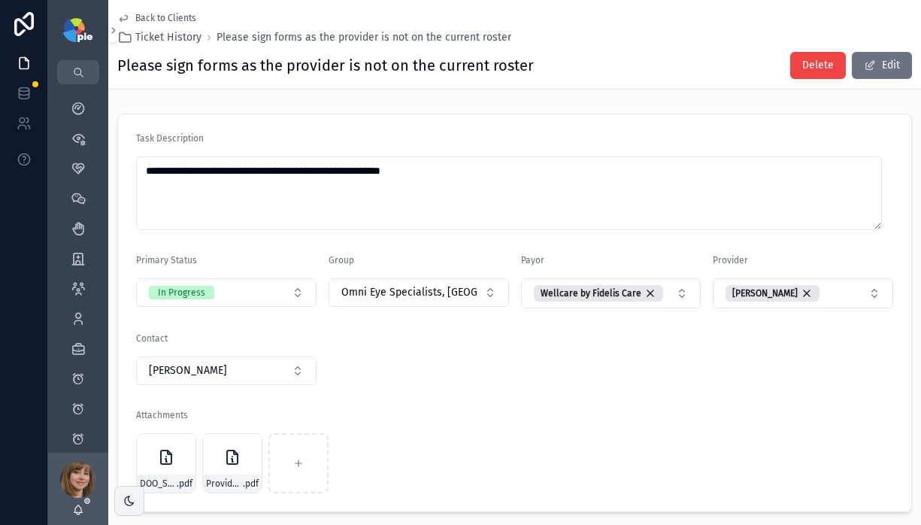
click at [171, 13] on span "Back to Clients" at bounding box center [165, 18] width 61 height 12
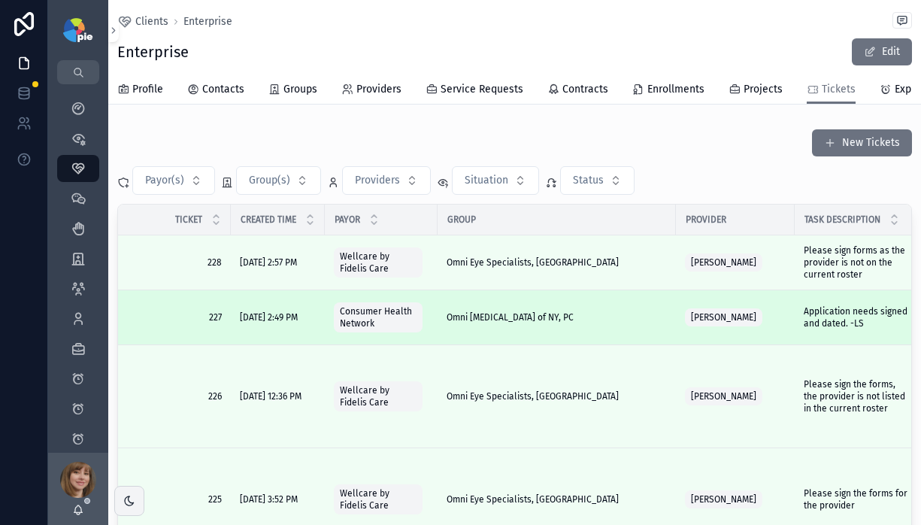
click at [617, 323] on div "Omni Eye Surgery of NY, PC" at bounding box center [556, 317] width 220 height 12
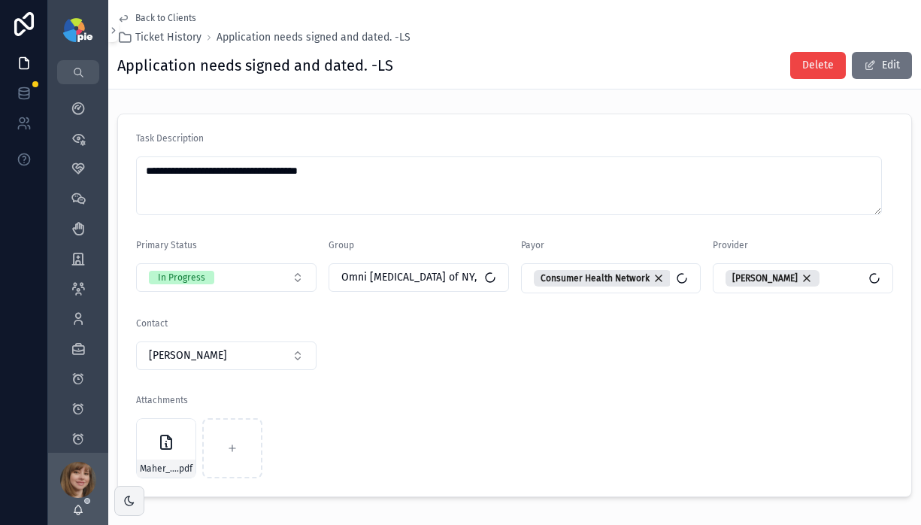
click at [156, 15] on span "Back to Clients" at bounding box center [165, 18] width 61 height 12
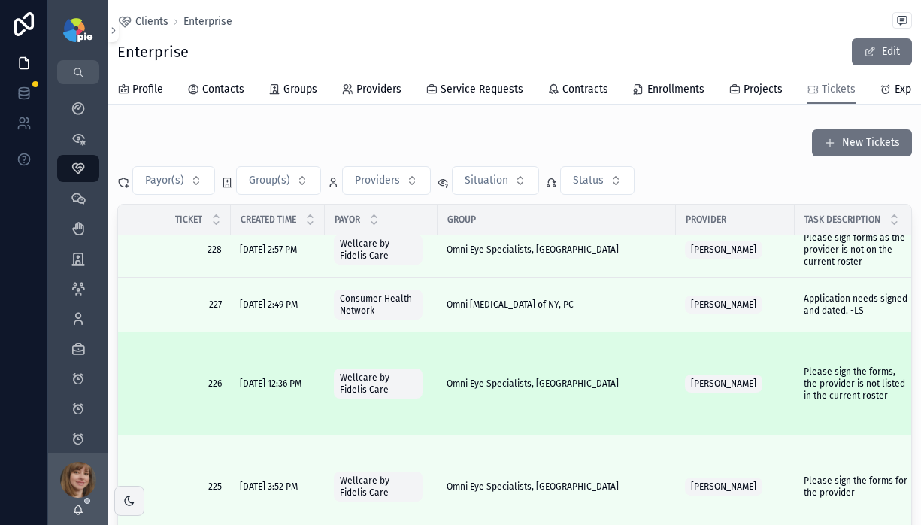
scroll to position [17, 0]
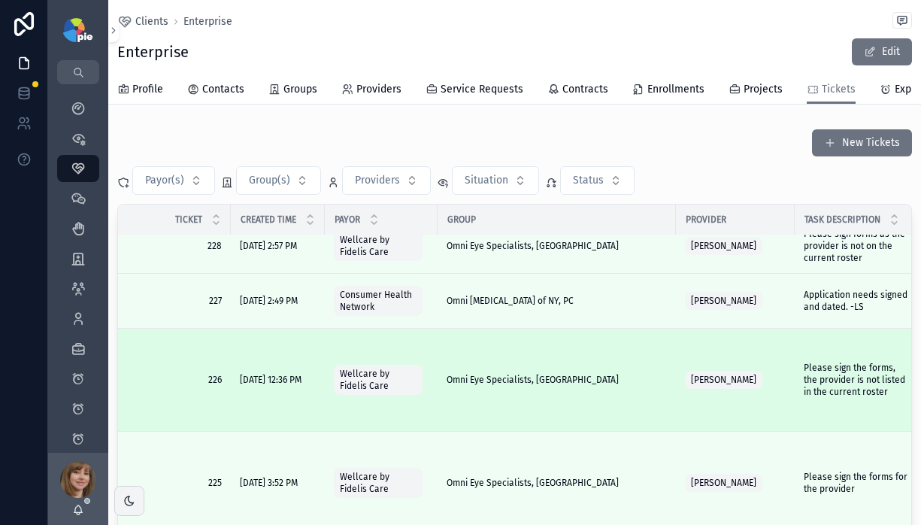
click at [627, 385] on div "Omni Eye Specialists, [GEOGRAPHIC_DATA]" at bounding box center [556, 379] width 220 height 12
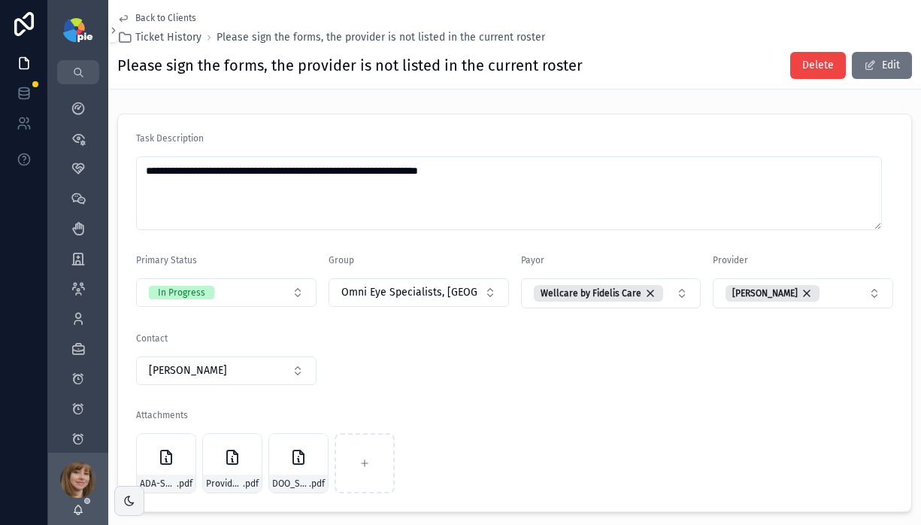
click at [165, 19] on span "Back to Clients" at bounding box center [165, 18] width 61 height 12
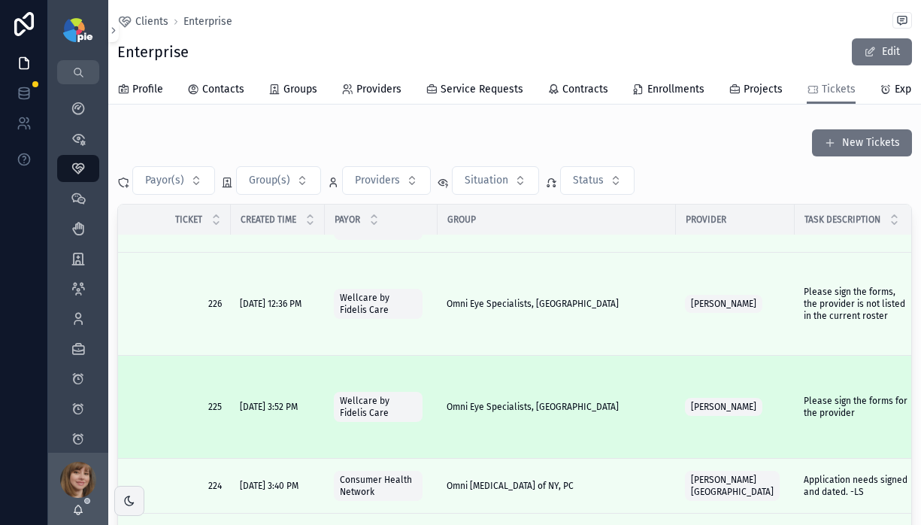
scroll to position [128, 0]
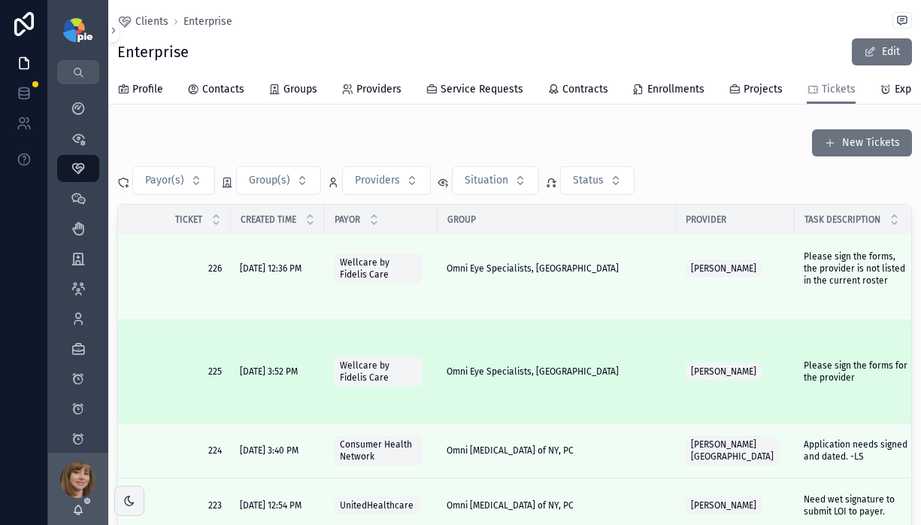
click at [579, 377] on div "Omni Eye Specialists, [GEOGRAPHIC_DATA]" at bounding box center [556, 371] width 220 height 12
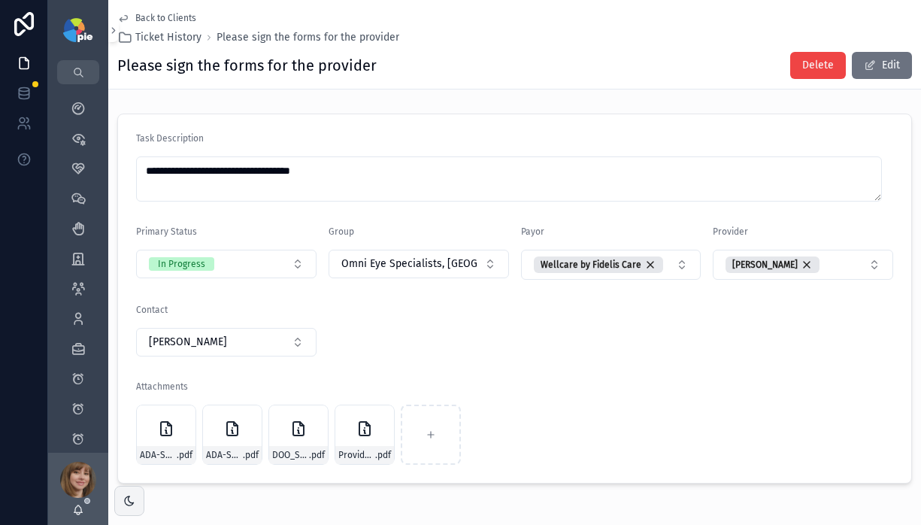
click at [157, 15] on span "Back to Clients" at bounding box center [165, 18] width 61 height 12
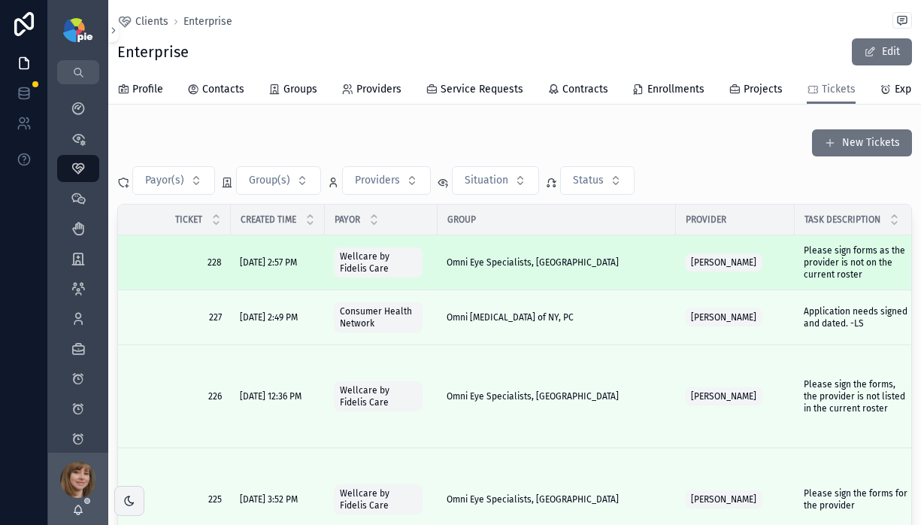
click at [623, 268] on div "Omni Eye Specialists, [GEOGRAPHIC_DATA]" at bounding box center [556, 262] width 220 height 12
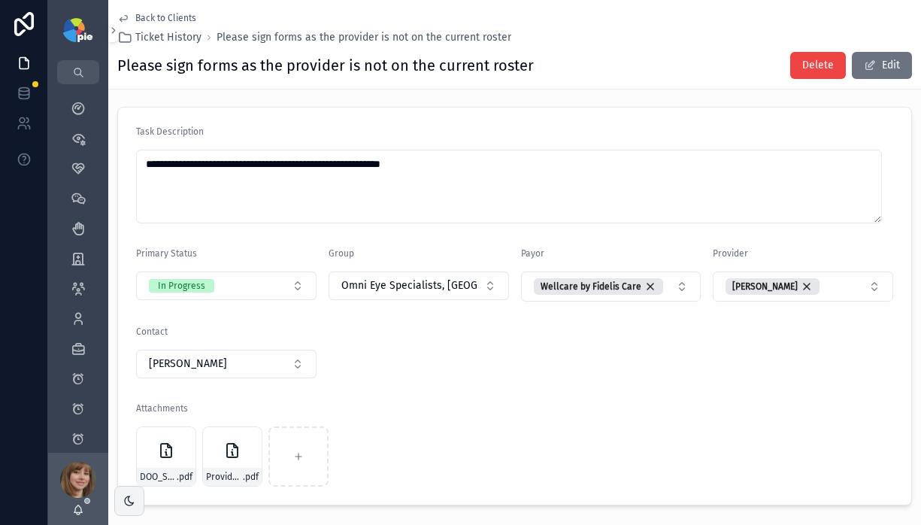
scroll to position [25, 0]
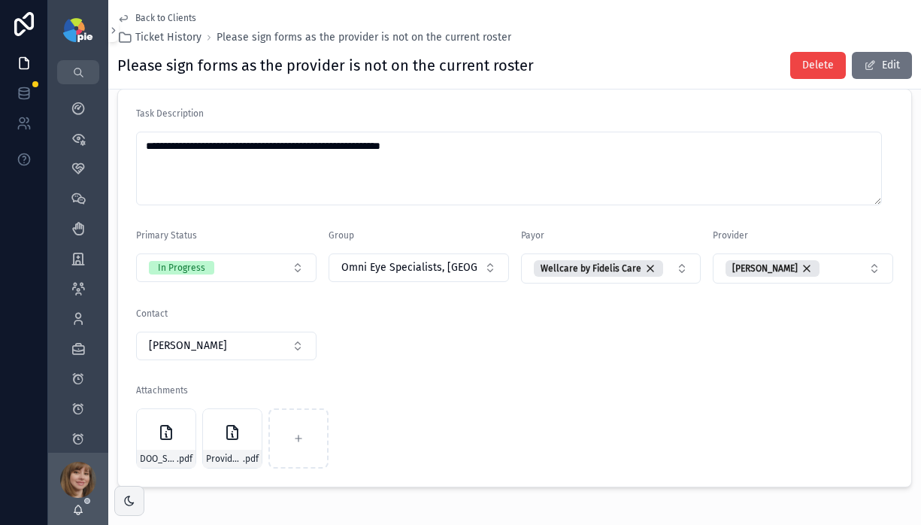
click at [167, 17] on span "Back to Clients" at bounding box center [165, 18] width 61 height 12
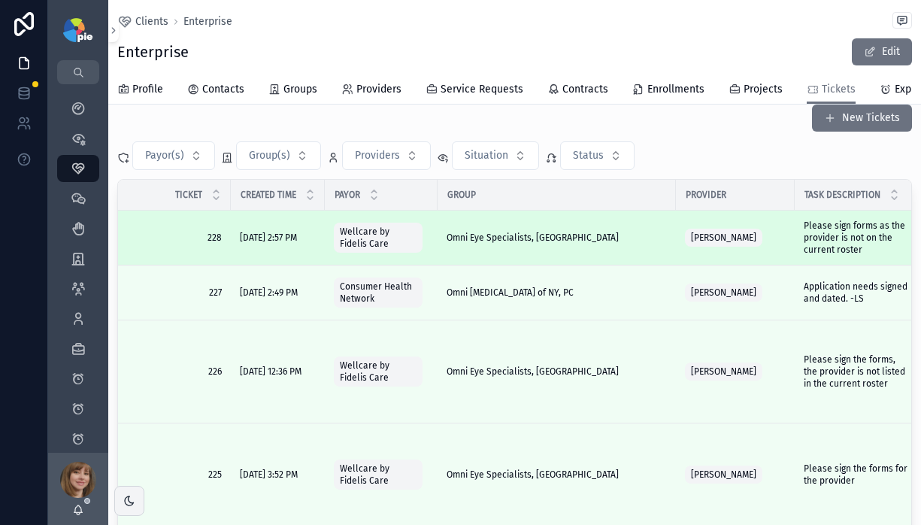
click at [606, 239] on td "Omni Eye Specialists, [GEOGRAPHIC_DATA]" at bounding box center [556, 237] width 238 height 55
click at [608, 243] on div "Omni Eye Specialists, [GEOGRAPHIC_DATA]" at bounding box center [556, 237] width 220 height 12
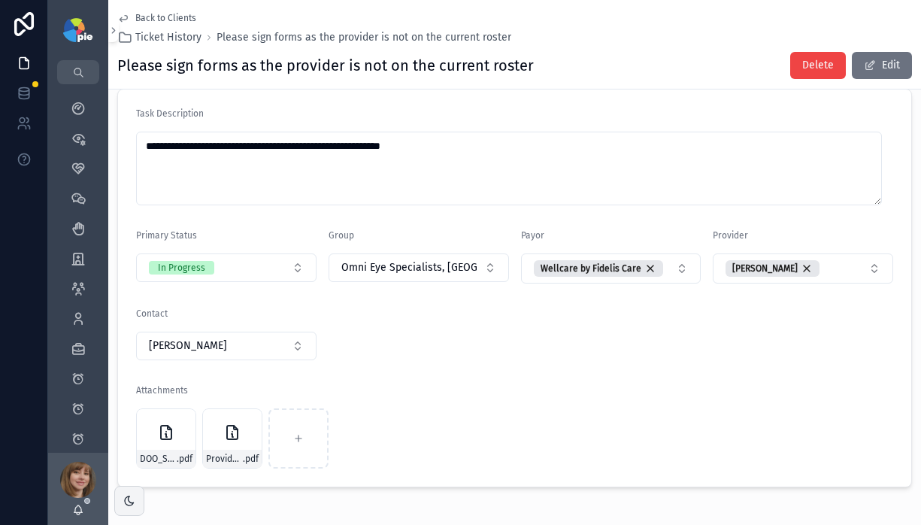
click at [159, 14] on span "Back to Clients" at bounding box center [165, 18] width 61 height 12
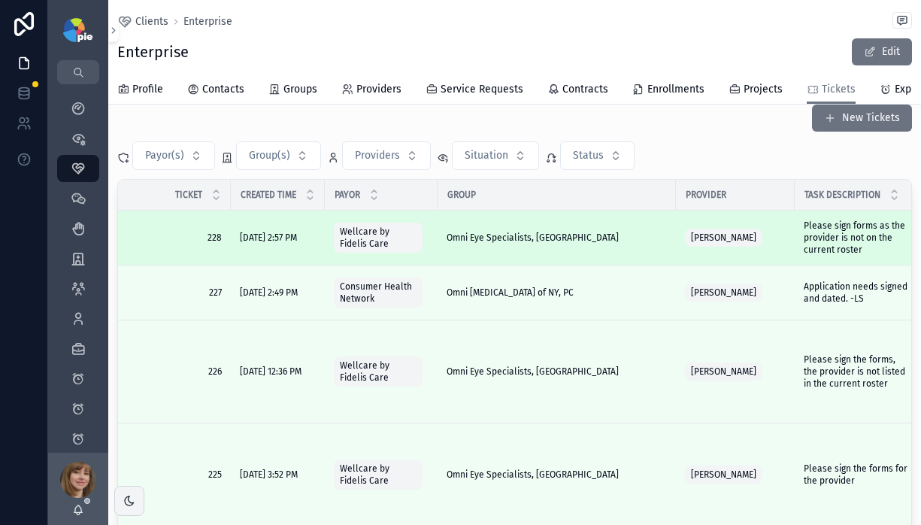
click at [630, 243] on div "Omni Eye Specialists, [GEOGRAPHIC_DATA]" at bounding box center [556, 237] width 220 height 12
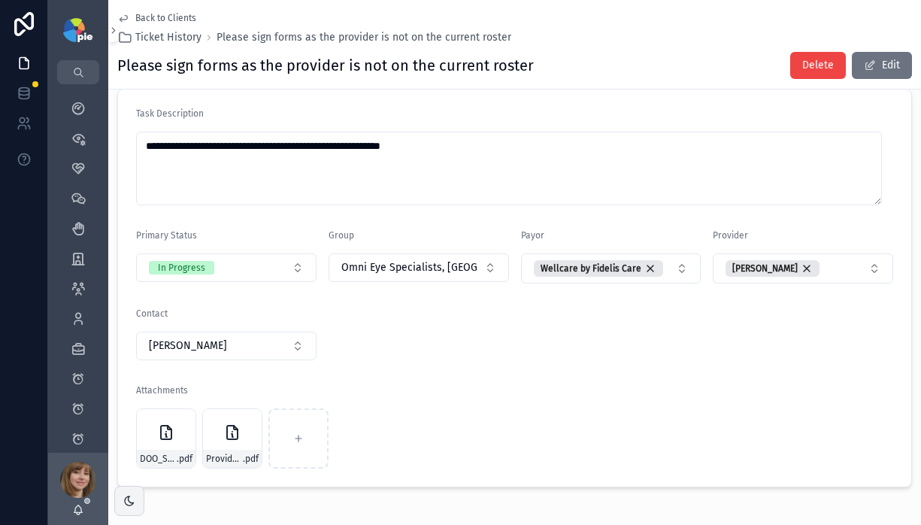
click at [163, 17] on span "Back to Clients" at bounding box center [165, 18] width 61 height 12
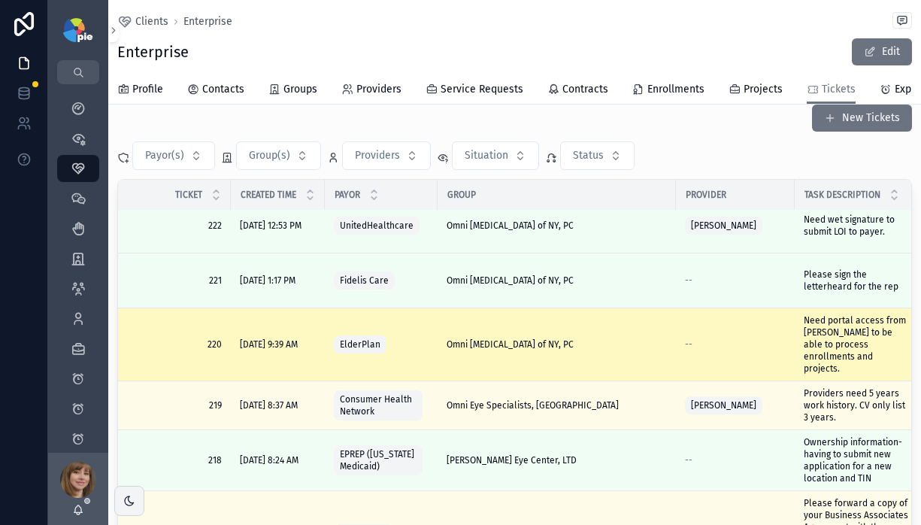
scroll to position [434, 0]
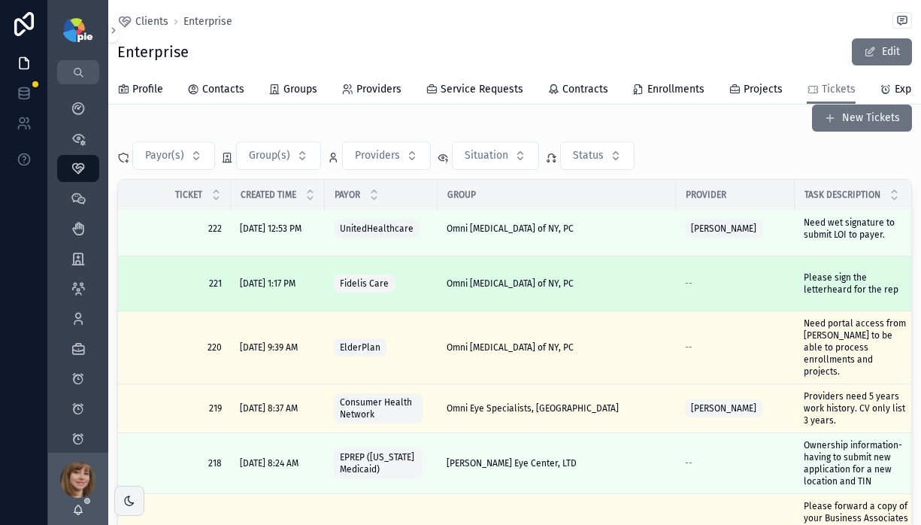
click at [615, 289] on div "Omni Eye Surgery of NY, PC" at bounding box center [556, 283] width 220 height 12
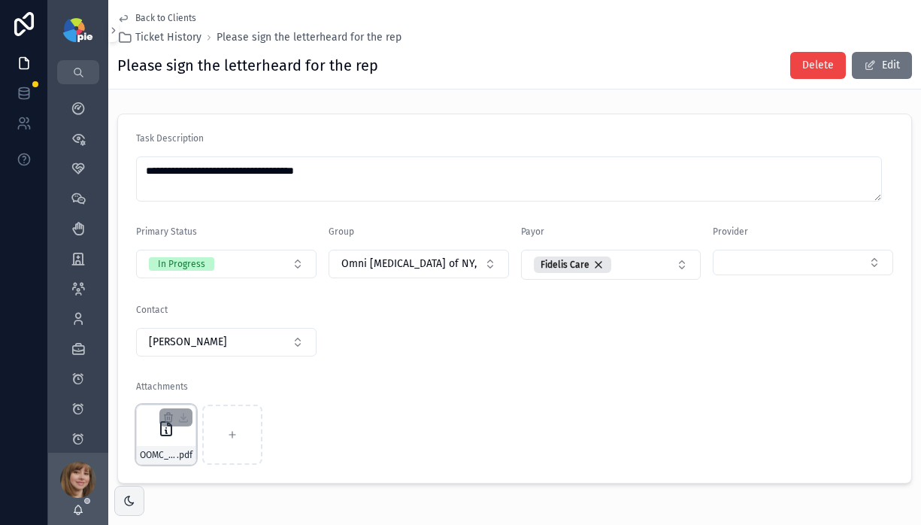
click at [148, 423] on div "OOMC_Letterhead_1 .pdf" at bounding box center [166, 434] width 60 height 60
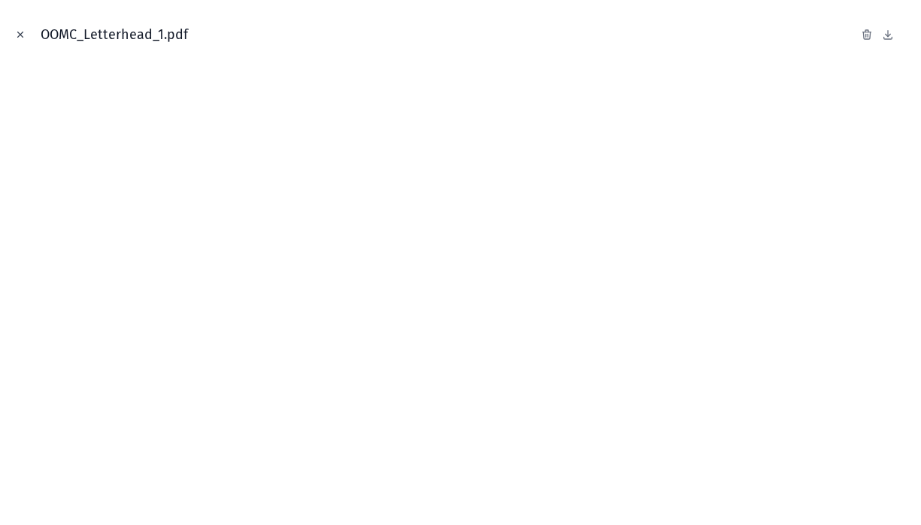
click at [22, 32] on icon "Close modal" at bounding box center [20, 34] width 11 height 11
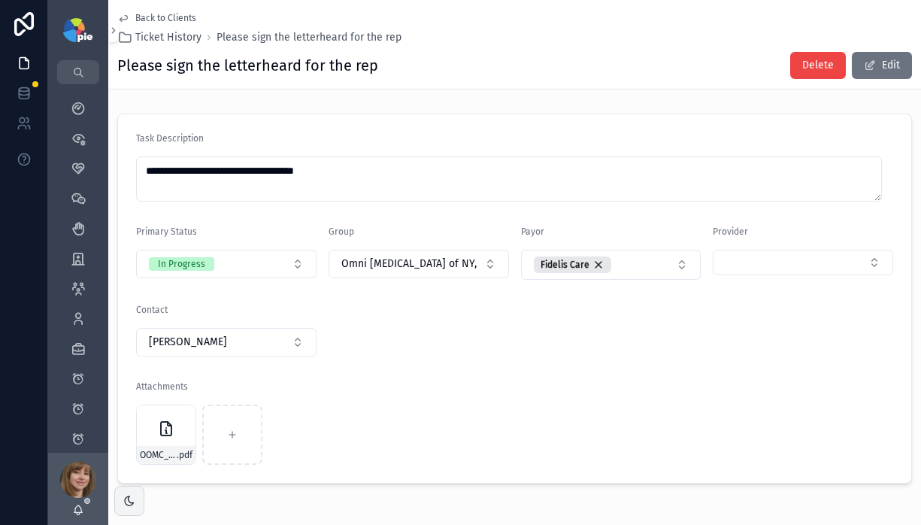
click at [163, 18] on span "Back to Clients" at bounding box center [165, 18] width 61 height 12
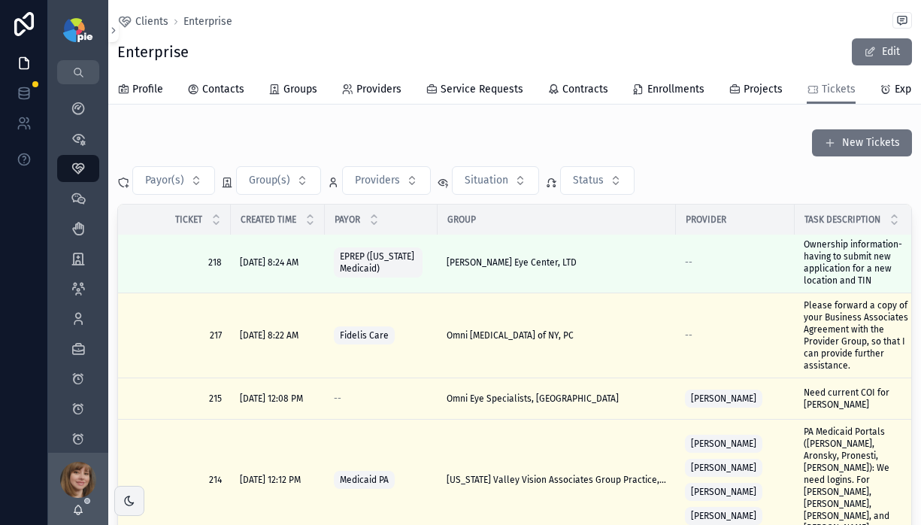
scroll to position [757, 0]
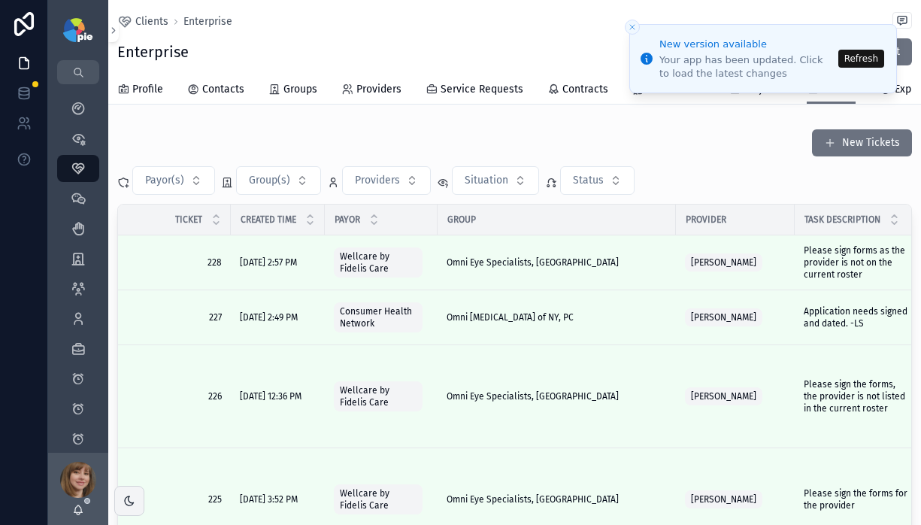
click at [856, 59] on button "Refresh" at bounding box center [861, 59] width 46 height 18
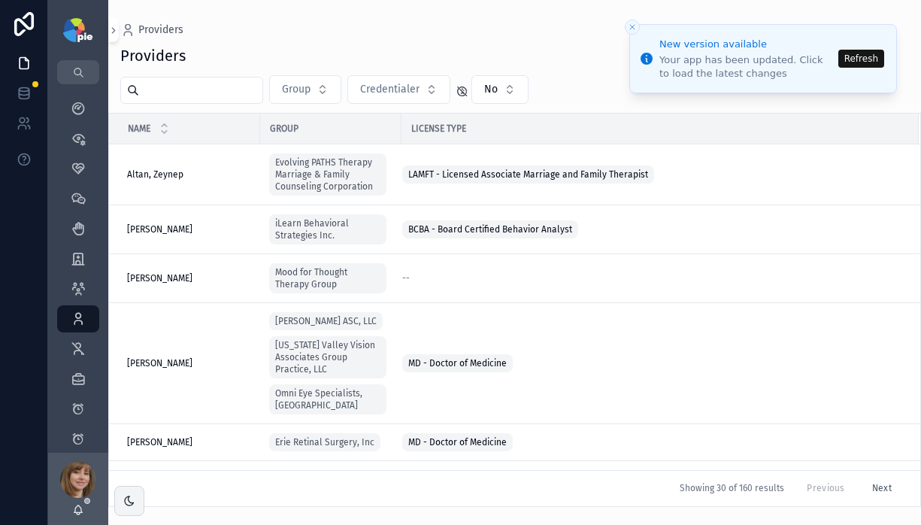
click at [849, 53] on button "Refresh" at bounding box center [861, 59] width 46 height 18
